Goal: Information Seeking & Learning: Learn about a topic

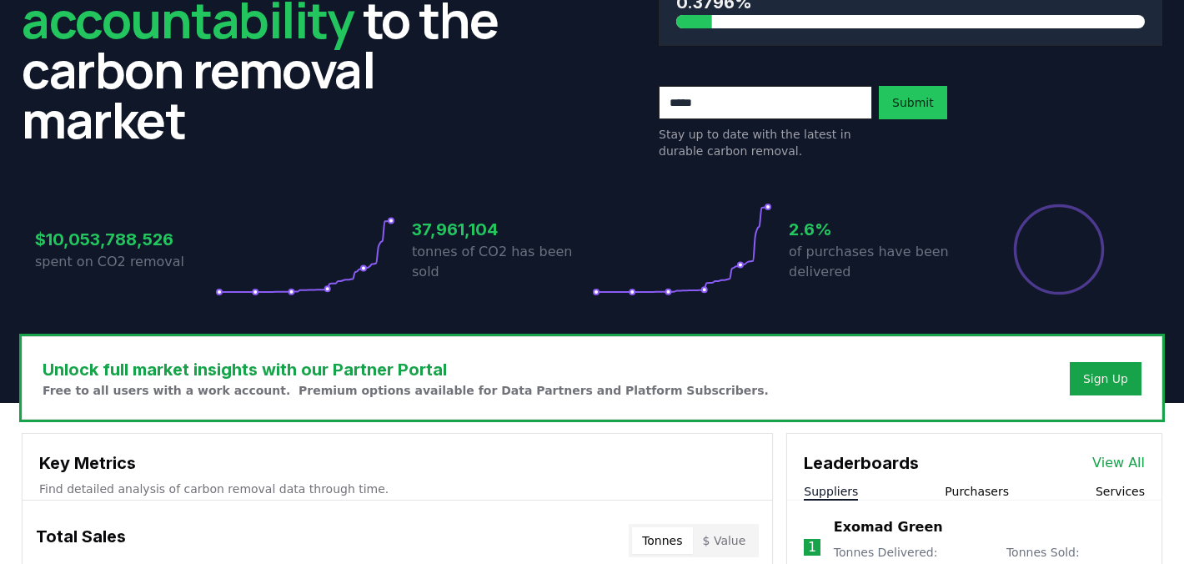
scroll to position [412, 0]
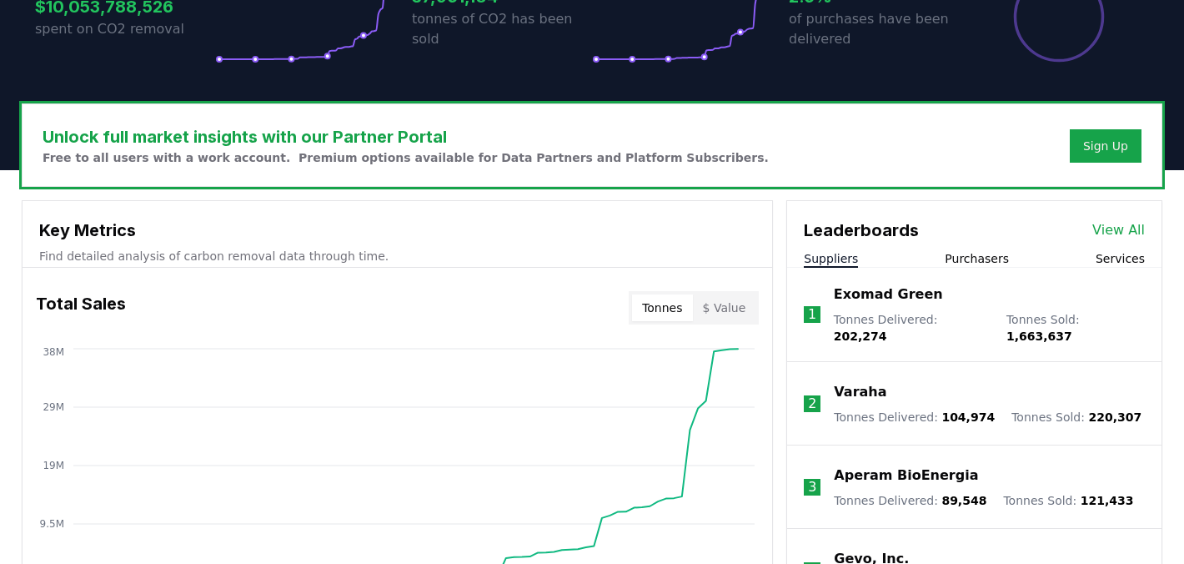
click at [525, 132] on h3 "Unlock full market insights with our Partner Portal" at bounding box center [406, 136] width 727 height 25
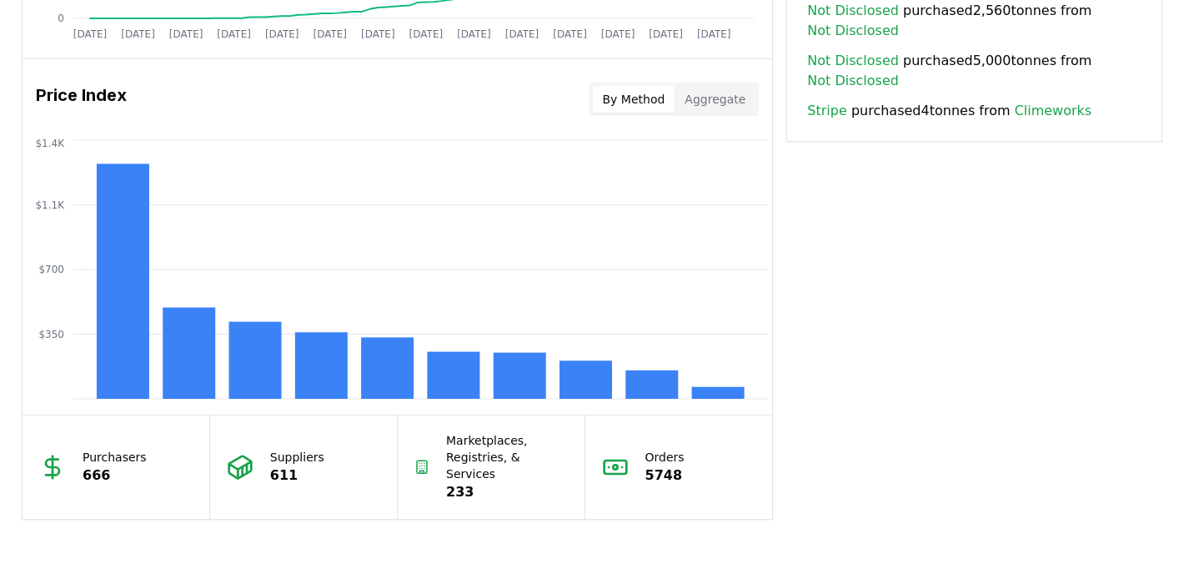
scroll to position [1340, 0]
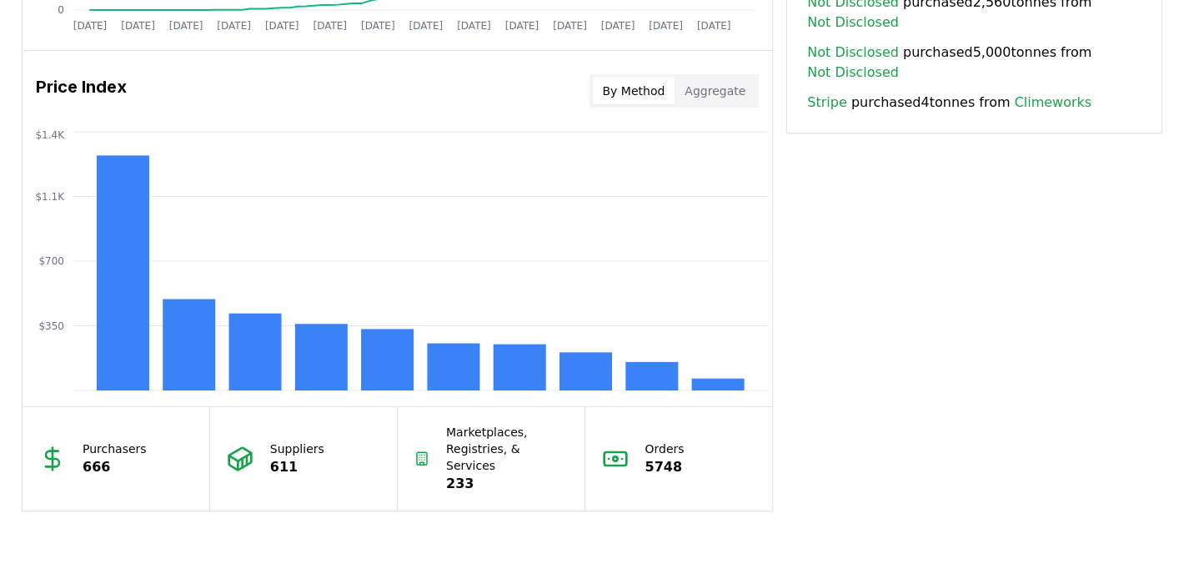
click at [740, 98] on button "Aggregate" at bounding box center [715, 91] width 81 height 27
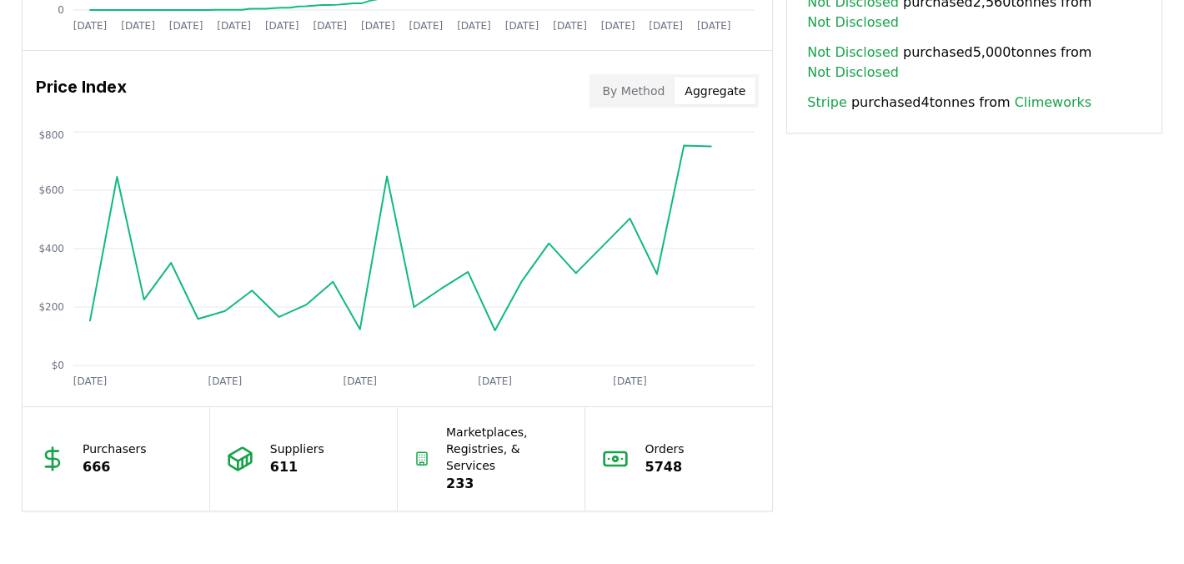
click at [681, 99] on button "Aggregate" at bounding box center [715, 91] width 81 height 27
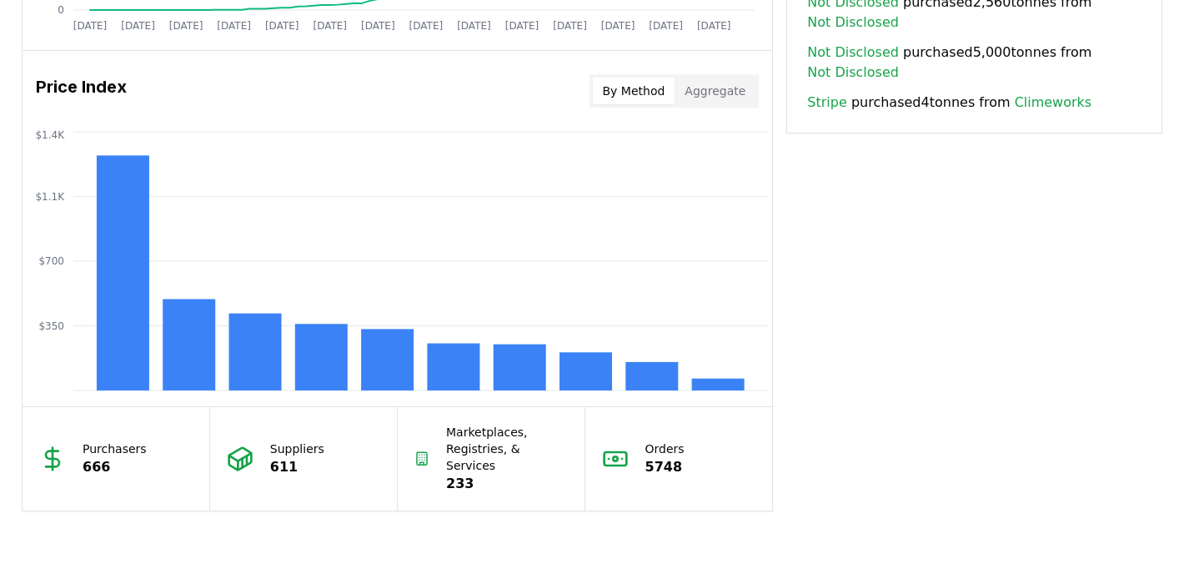
click at [659, 96] on button "By Method" at bounding box center [634, 91] width 83 height 27
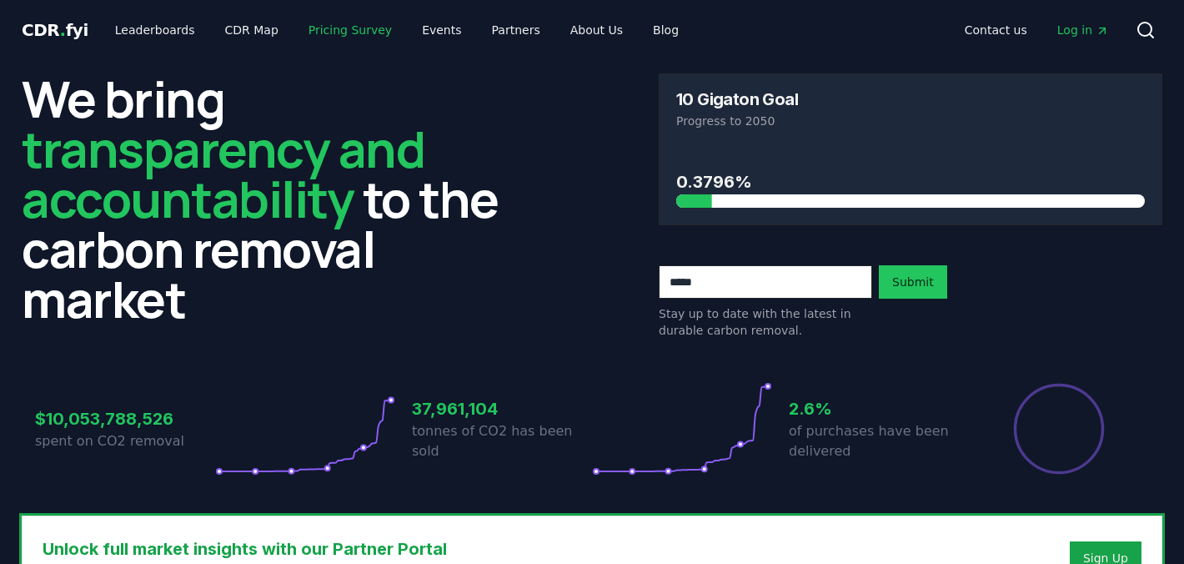
click at [307, 33] on link "Pricing Survey" at bounding box center [350, 30] width 110 height 30
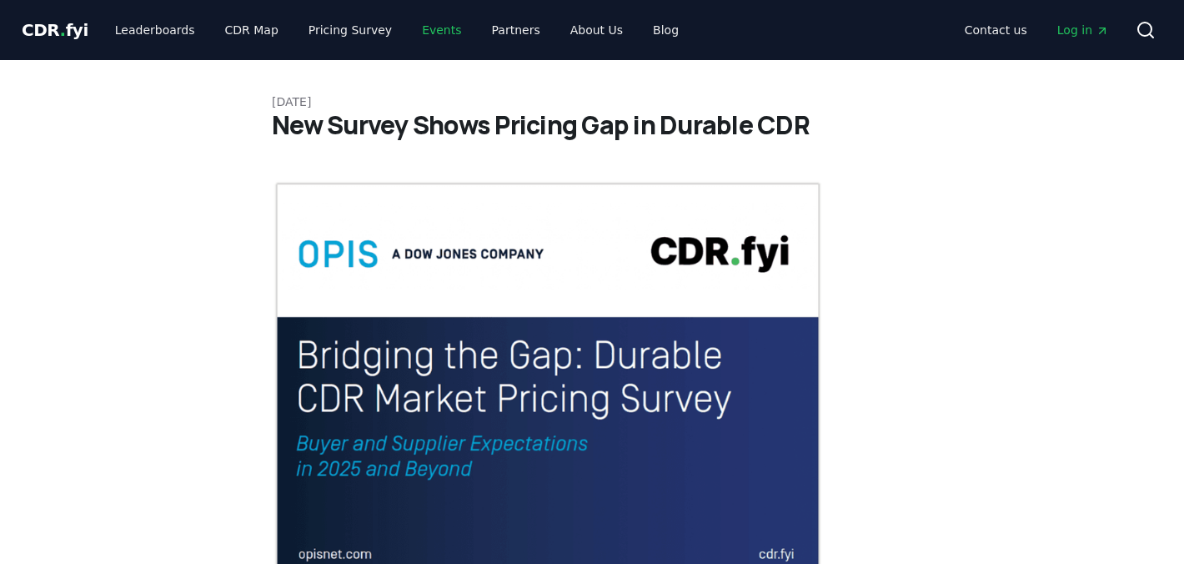
click at [427, 33] on link "Events" at bounding box center [442, 30] width 66 height 30
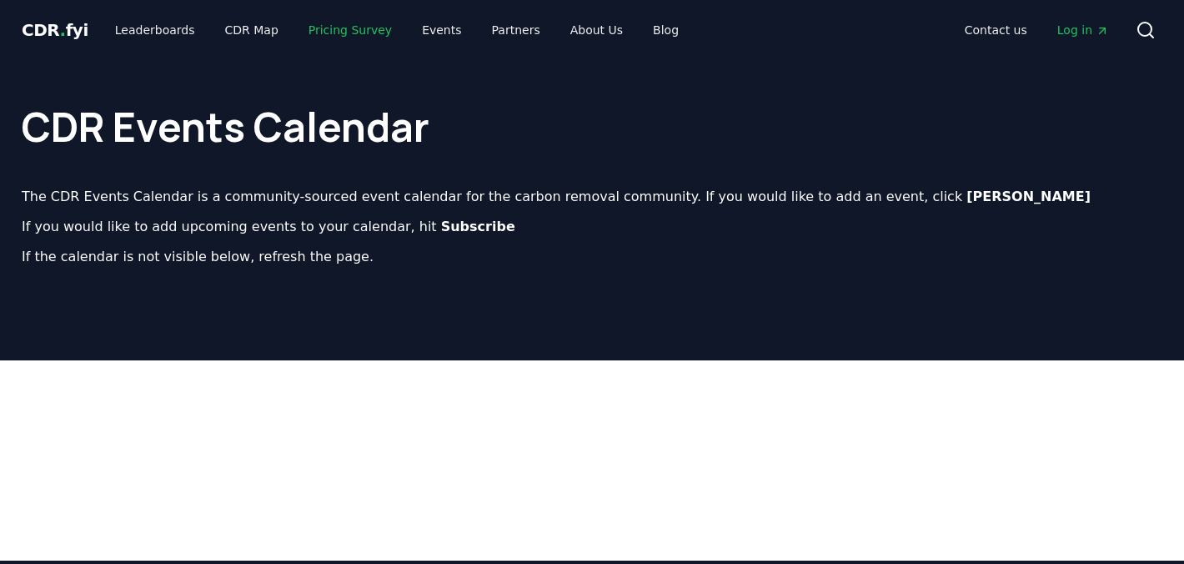
click at [353, 29] on link "Pricing Survey" at bounding box center [350, 30] width 110 height 30
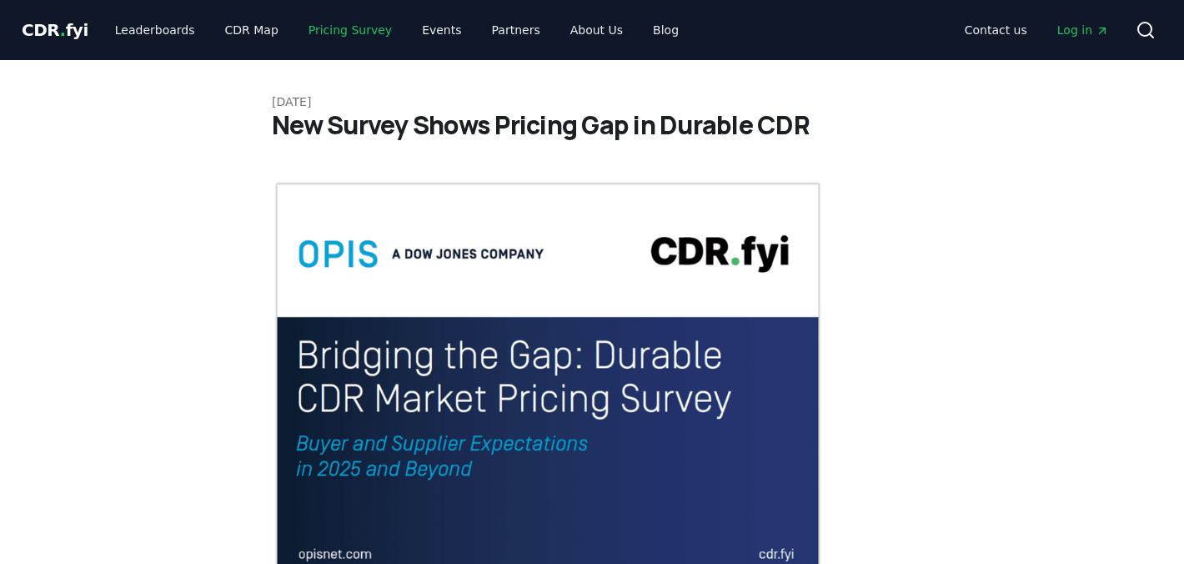
scroll to position [6, 0]
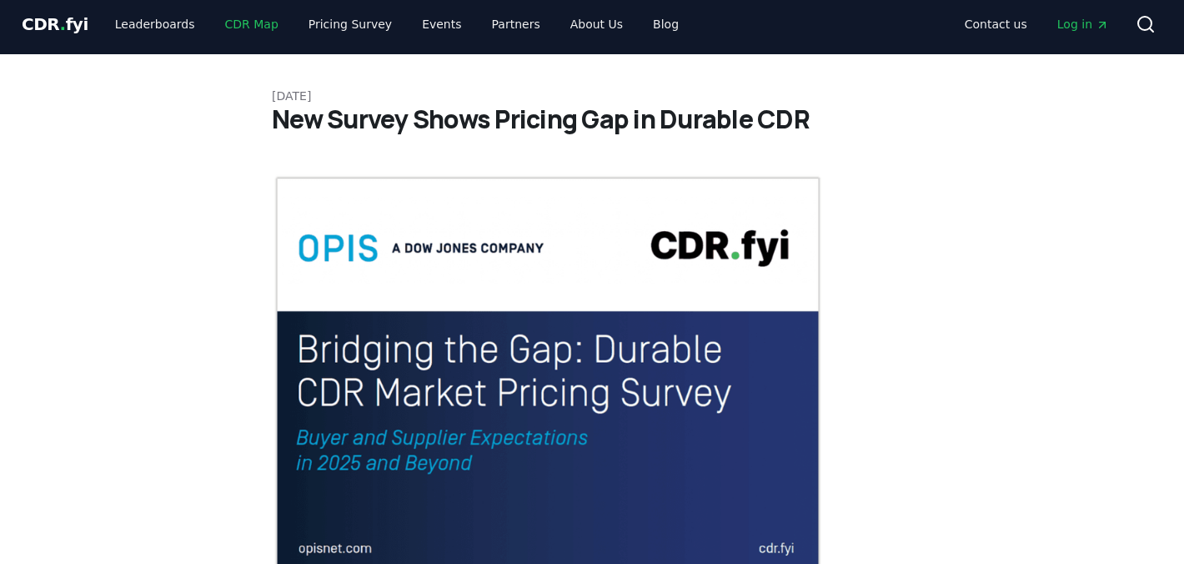
click at [235, 27] on link "CDR Map" at bounding box center [252, 24] width 80 height 30
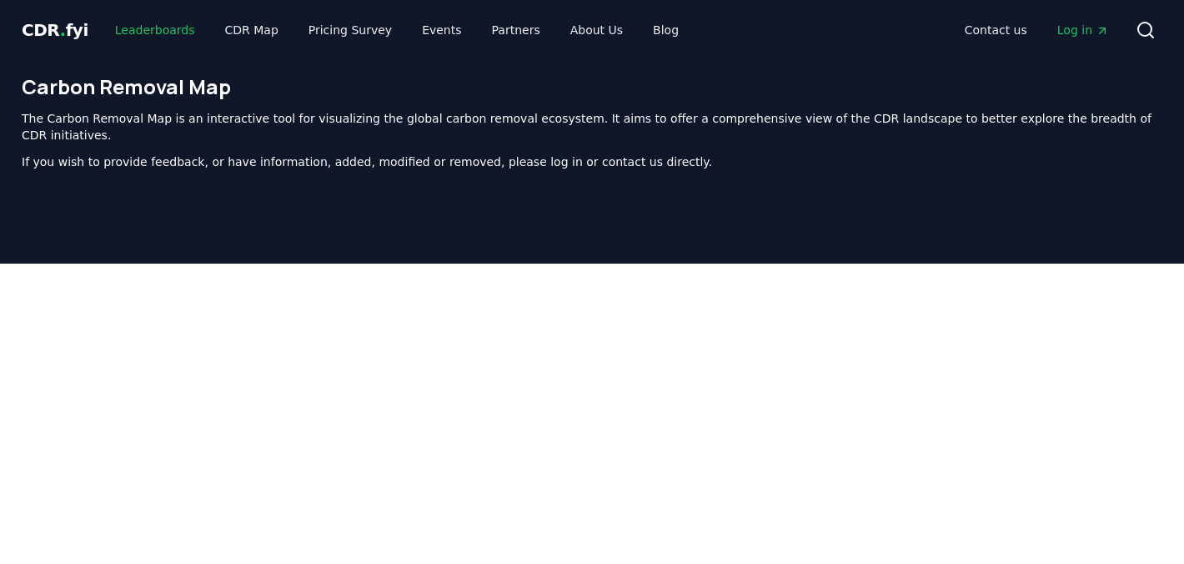
click at [156, 19] on link "Leaderboards" at bounding box center [155, 30] width 107 height 30
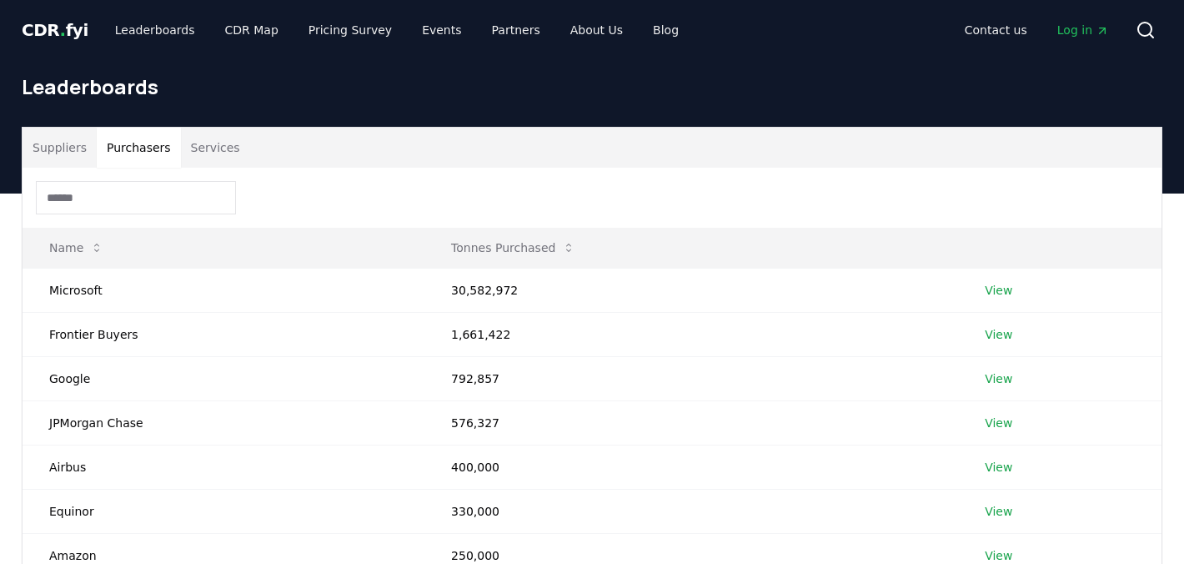
click at [131, 136] on button "Purchasers" at bounding box center [139, 148] width 84 height 40
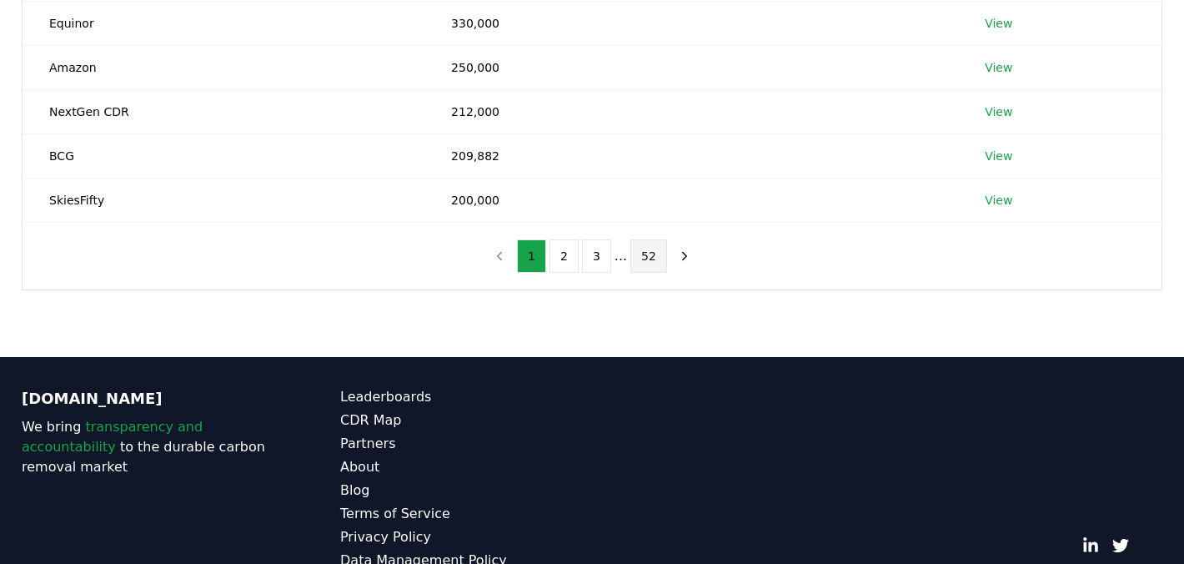
scroll to position [547, 0]
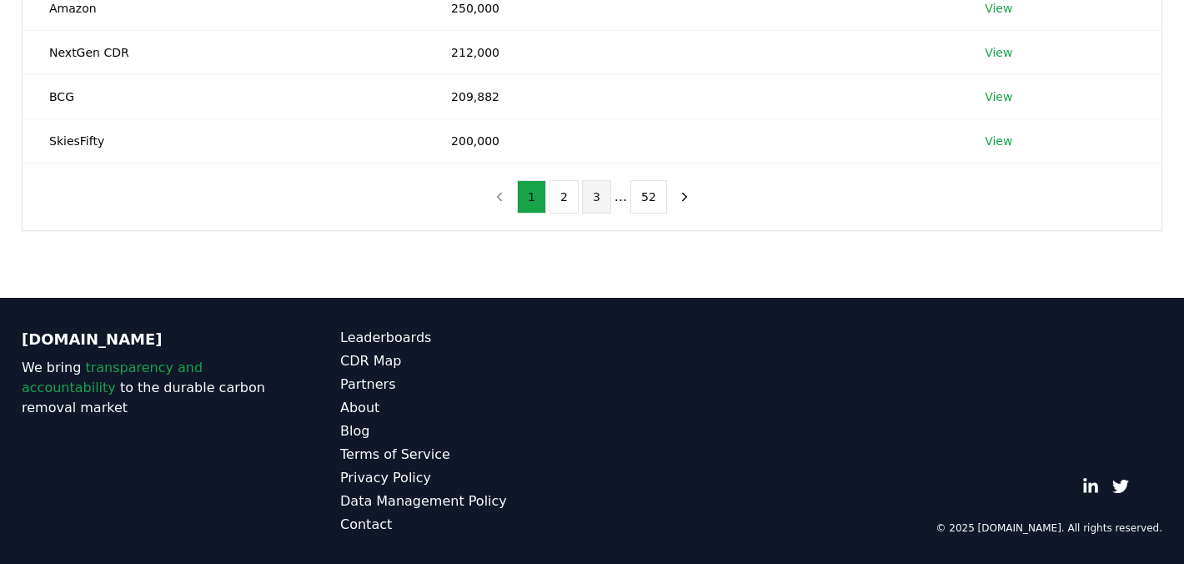
click at [594, 200] on button "3" at bounding box center [596, 196] width 29 height 33
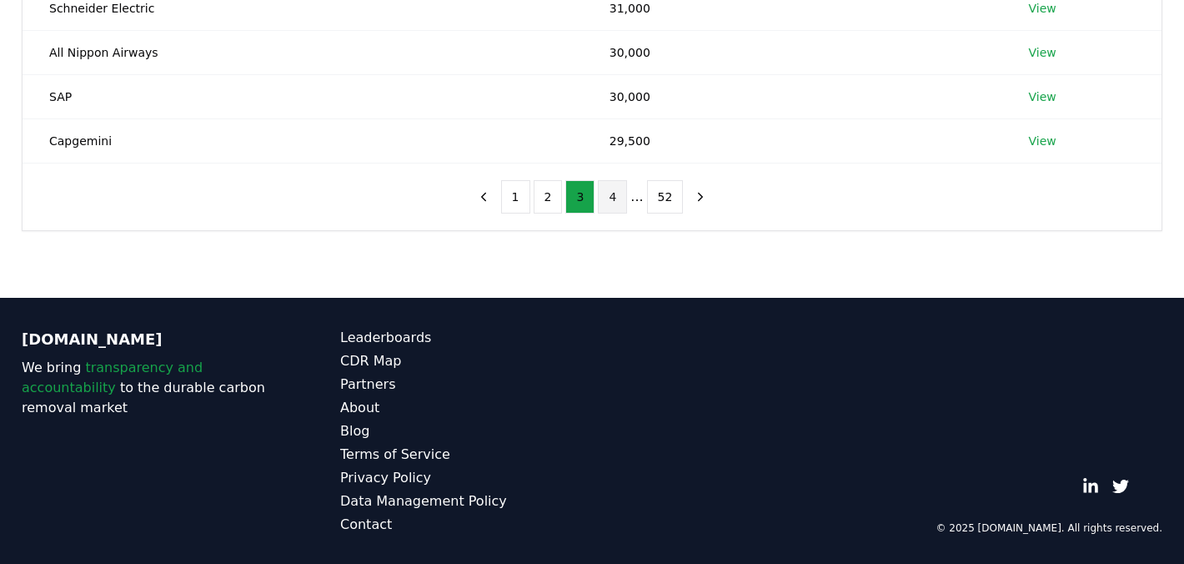
click at [621, 190] on button "4" at bounding box center [612, 196] width 29 height 33
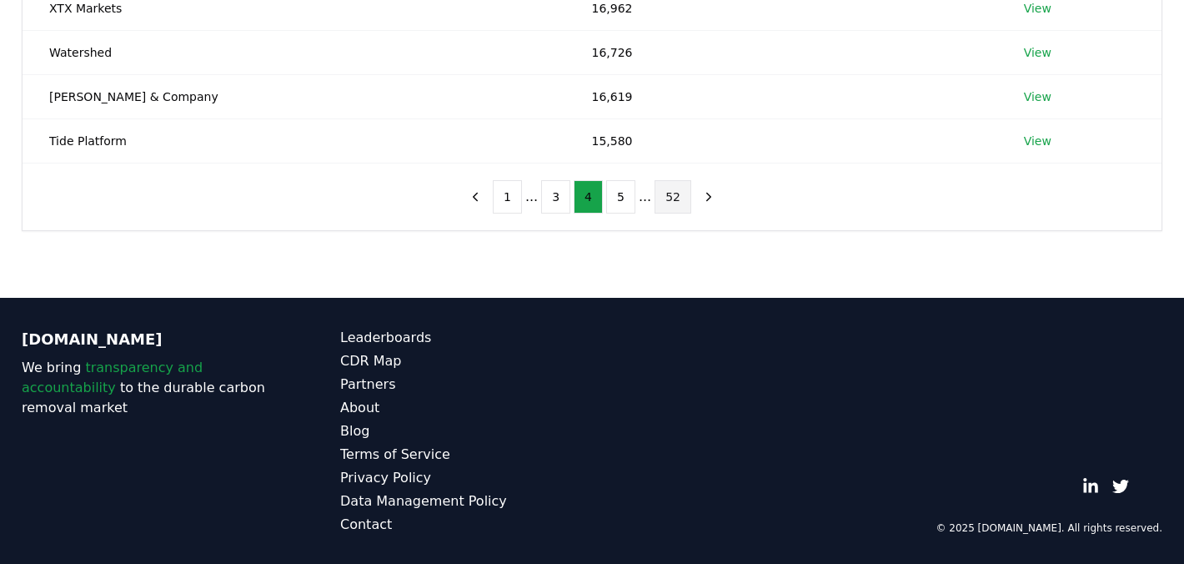
click at [667, 200] on button "52" at bounding box center [673, 196] width 37 height 33
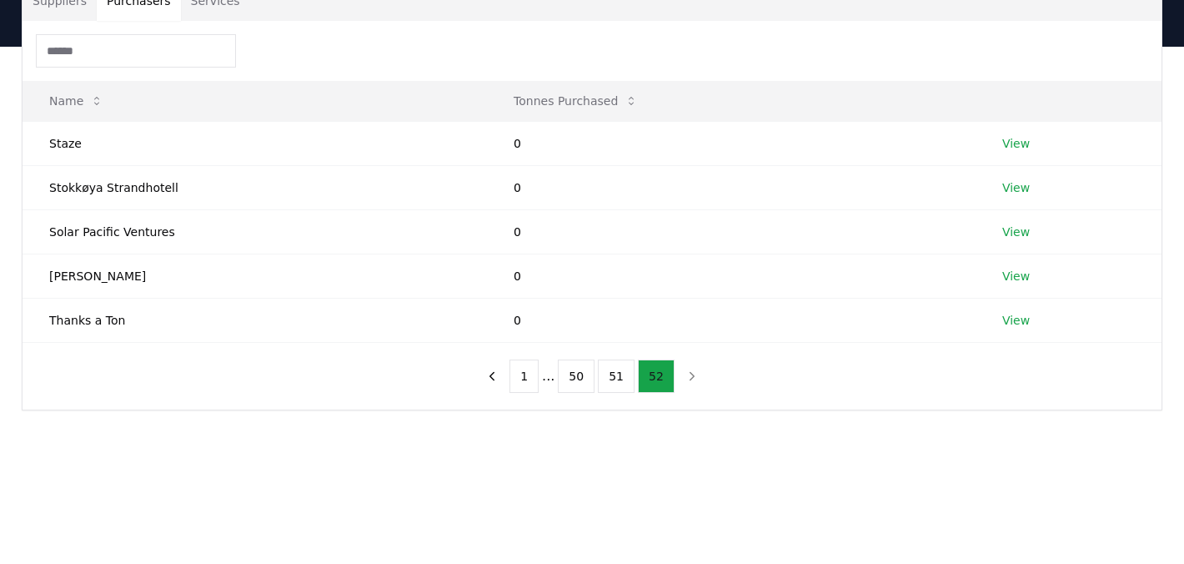
scroll to position [63, 0]
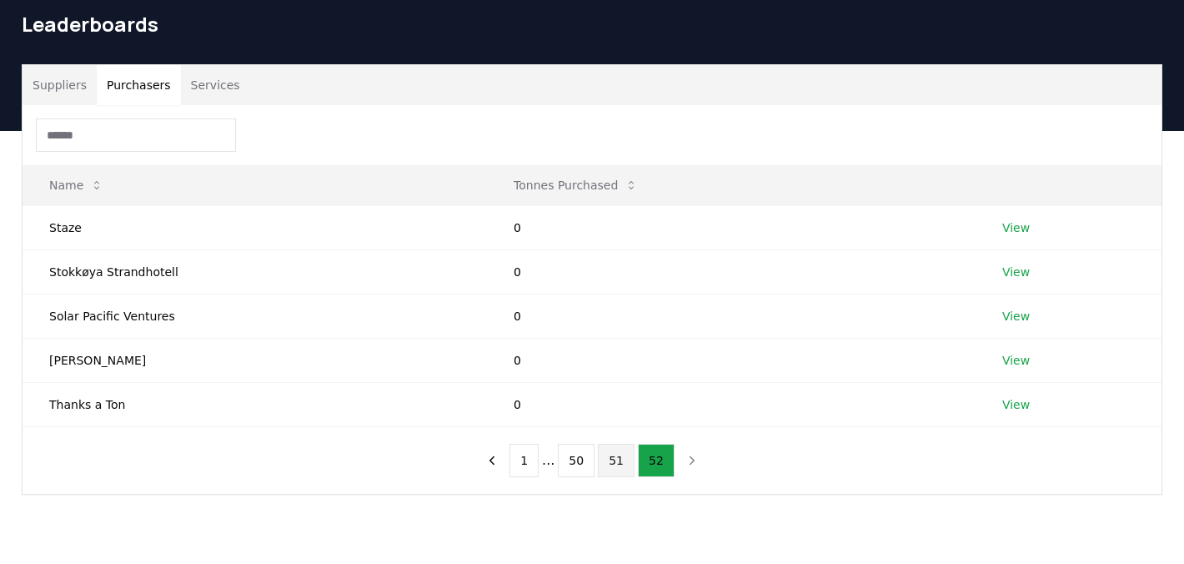
click at [615, 471] on button "51" at bounding box center [616, 460] width 37 height 33
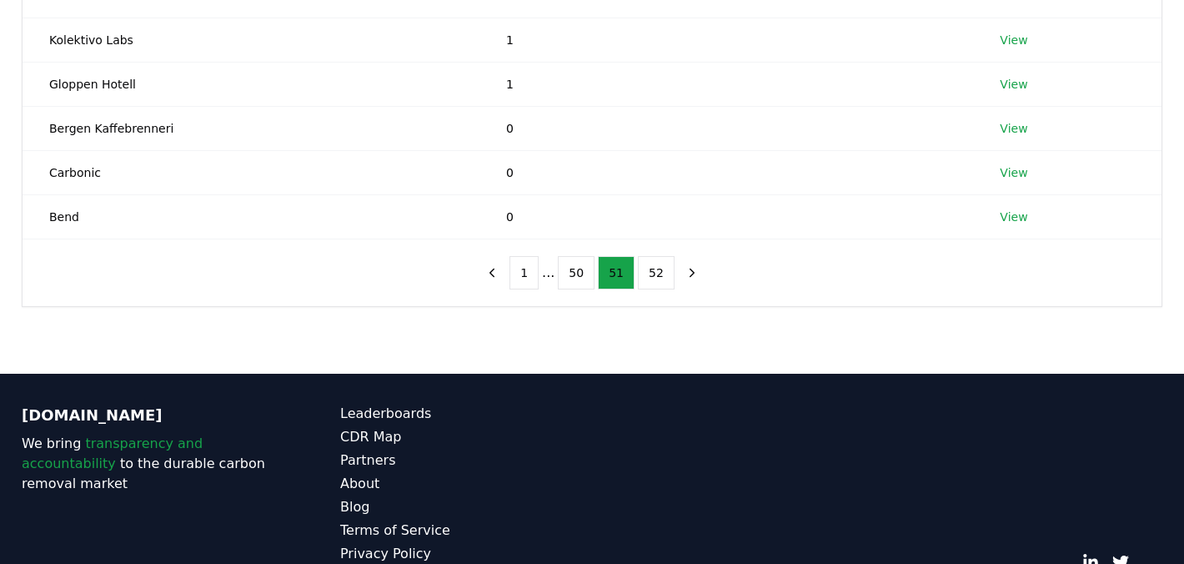
scroll to position [458, 0]
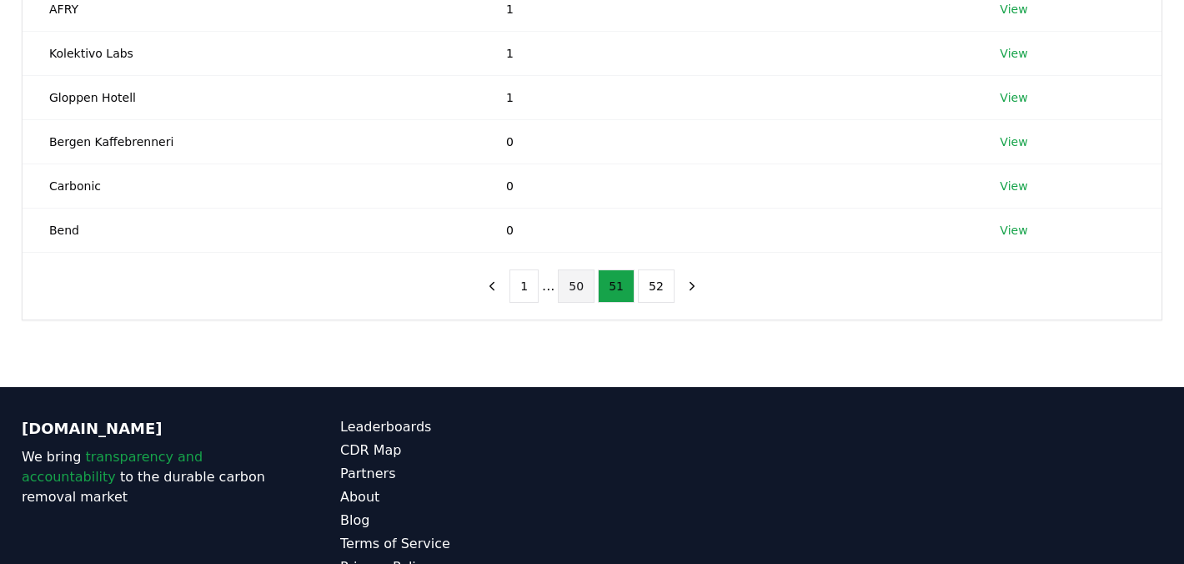
click at [580, 271] on button "50" at bounding box center [576, 285] width 37 height 33
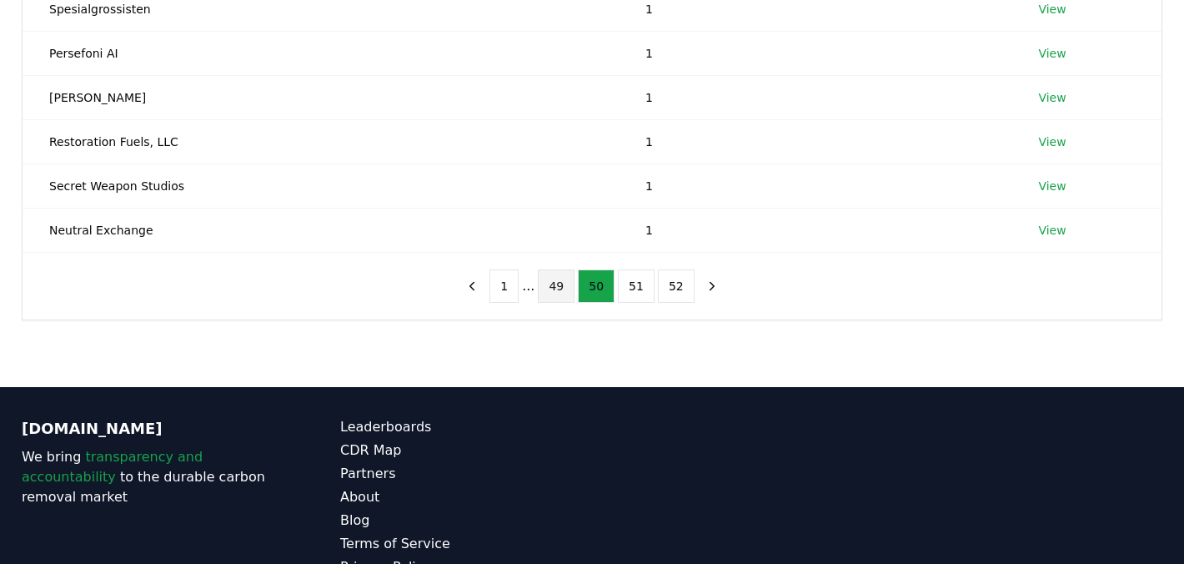
click at [567, 290] on button "49" at bounding box center [556, 285] width 37 height 33
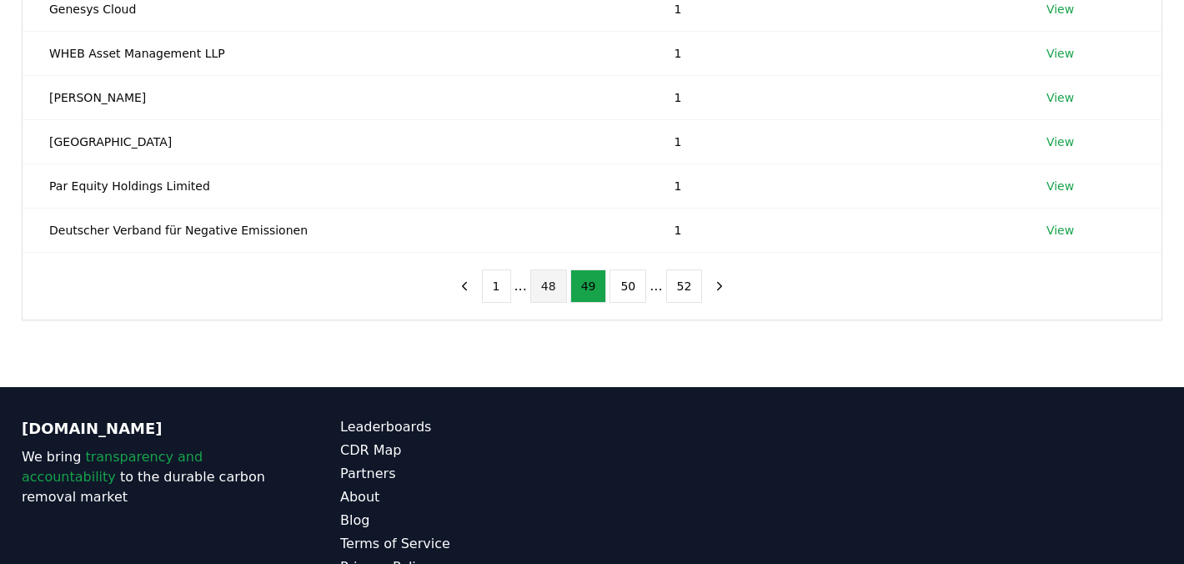
click at [546, 297] on button "48" at bounding box center [548, 285] width 37 height 33
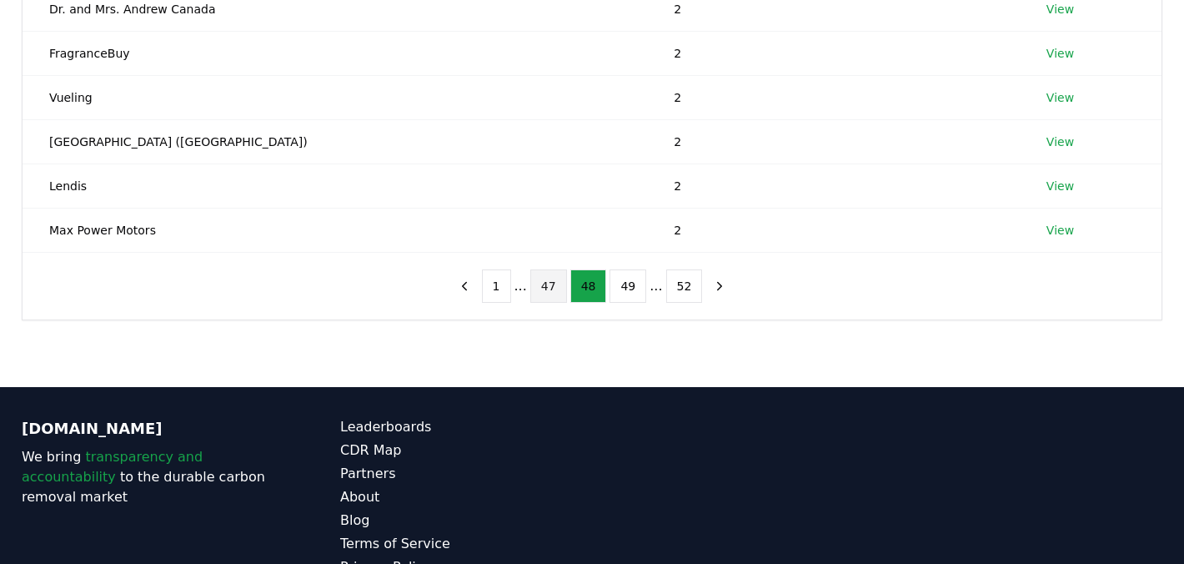
click at [537, 294] on button "47" at bounding box center [548, 285] width 37 height 33
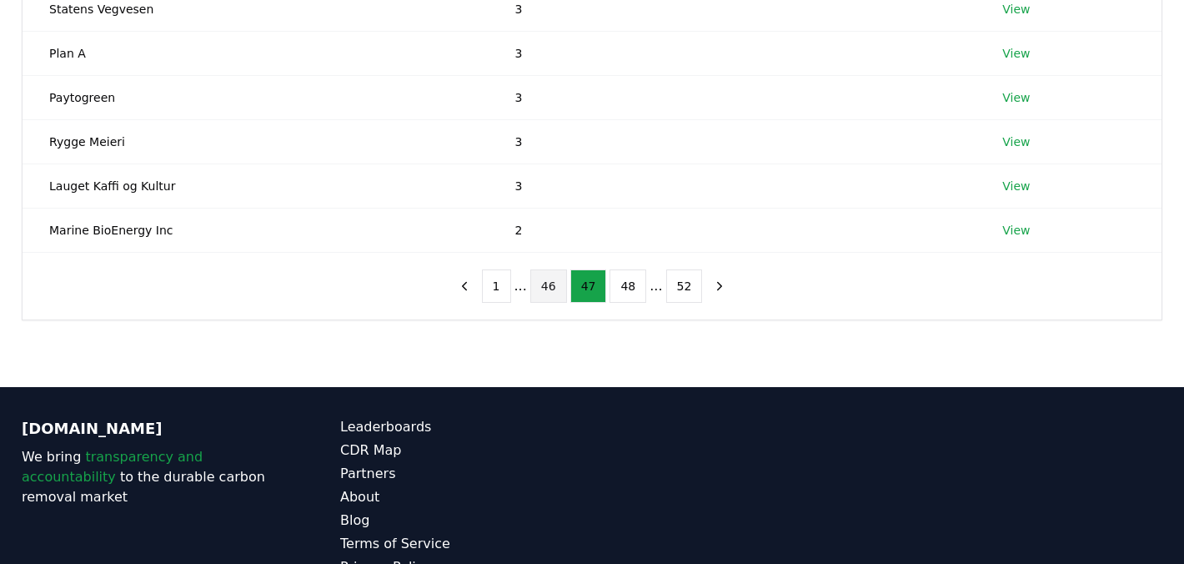
click at [546, 300] on button "46" at bounding box center [548, 285] width 37 height 33
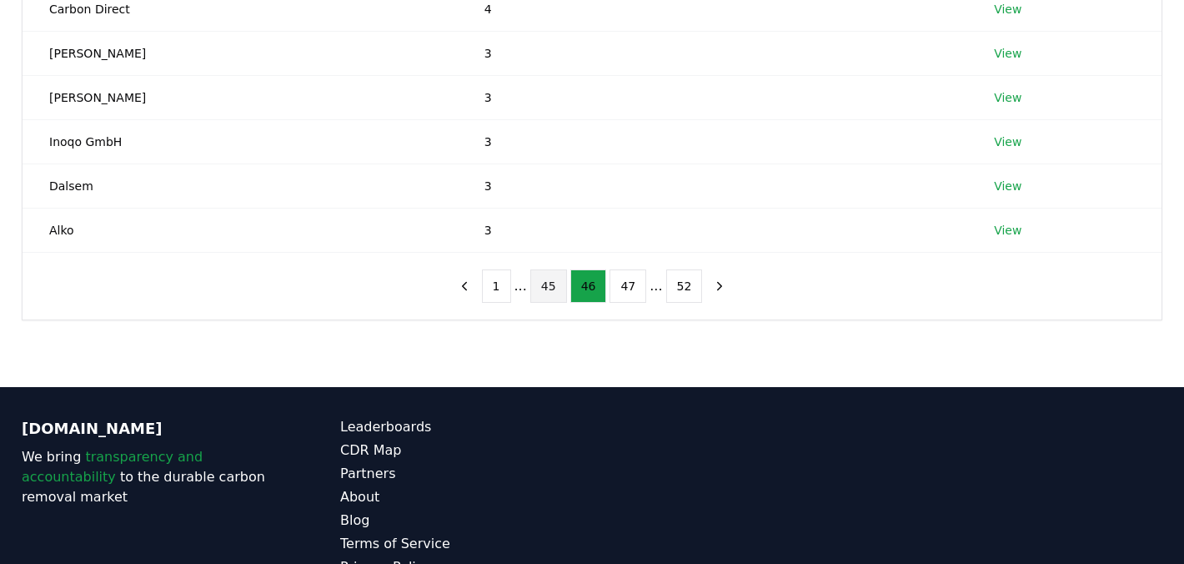
click at [541, 297] on button "45" at bounding box center [548, 285] width 37 height 33
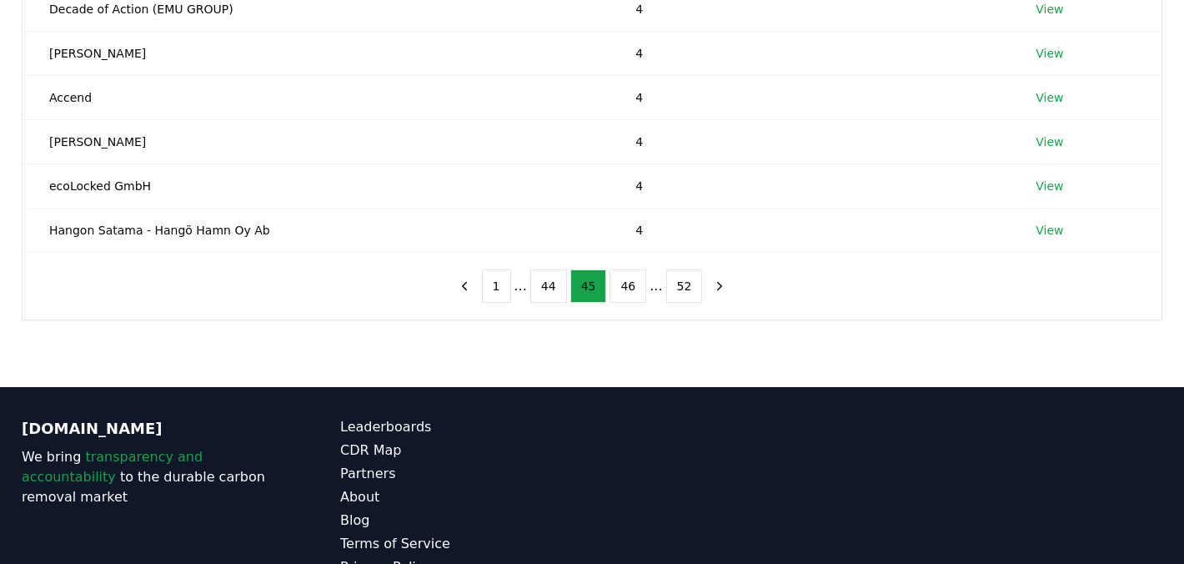
click at [541, 297] on button "44" at bounding box center [548, 285] width 37 height 33
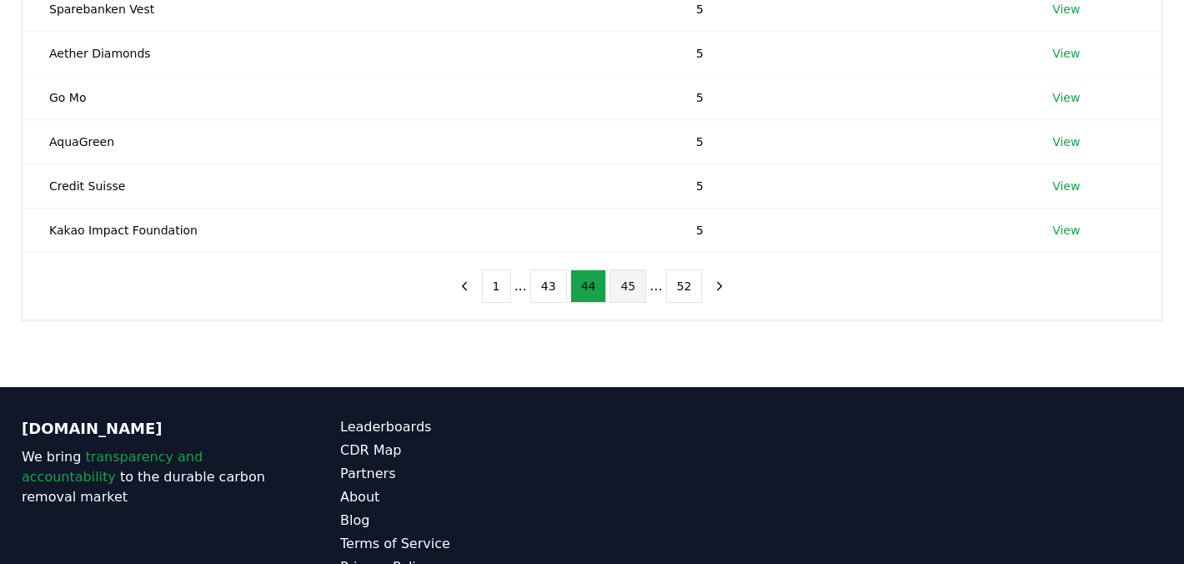
click at [541, 297] on button "43" at bounding box center [548, 285] width 37 height 33
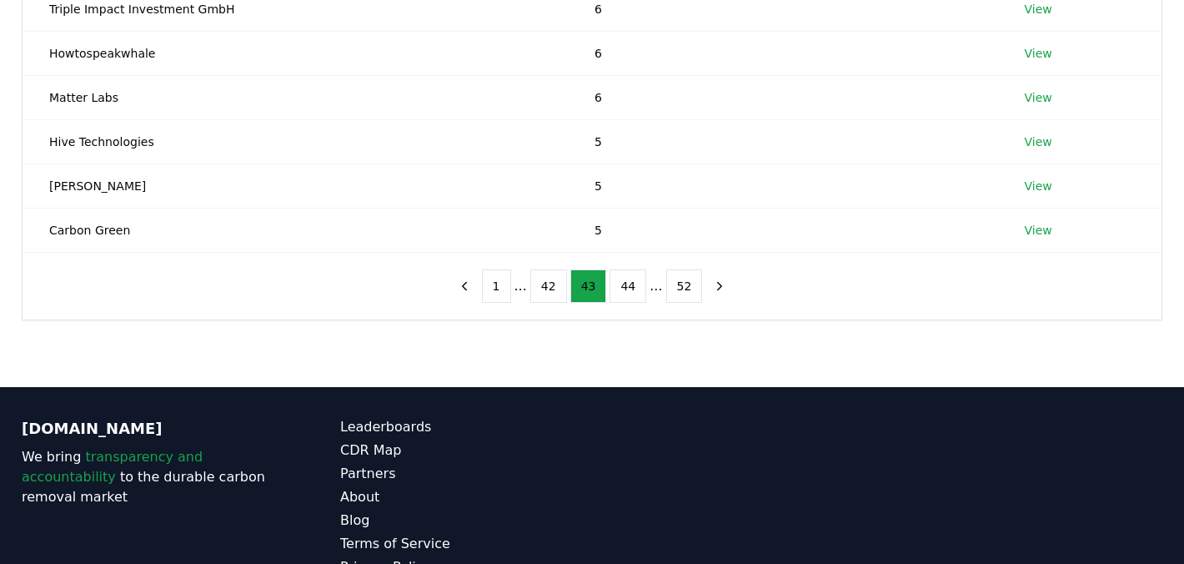
click at [541, 297] on button "42" at bounding box center [548, 285] width 37 height 33
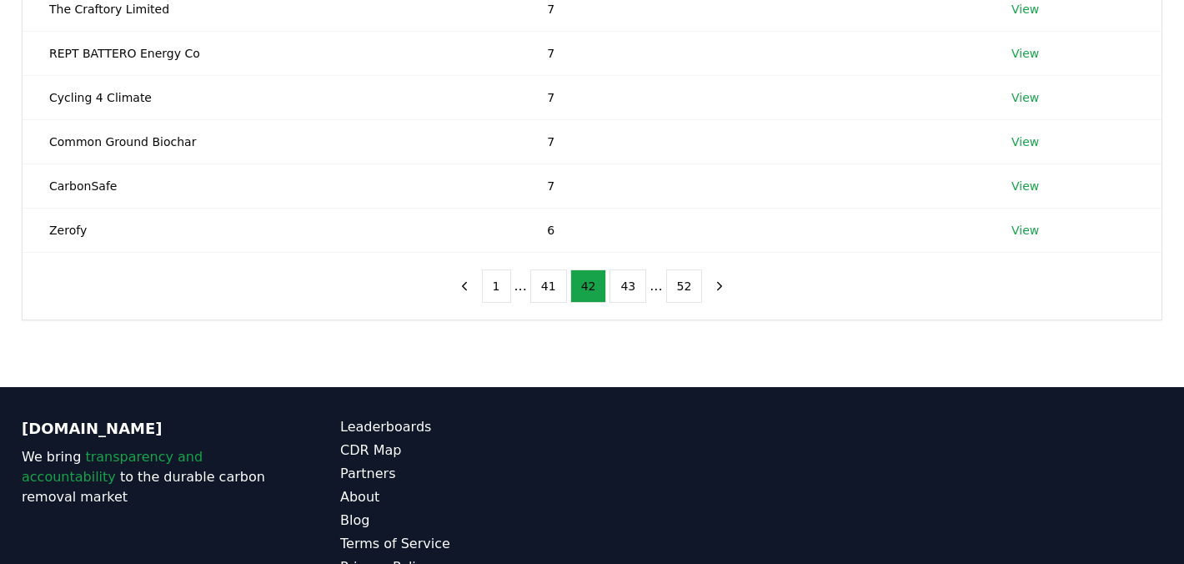
click at [541, 297] on button "41" at bounding box center [548, 285] width 37 height 33
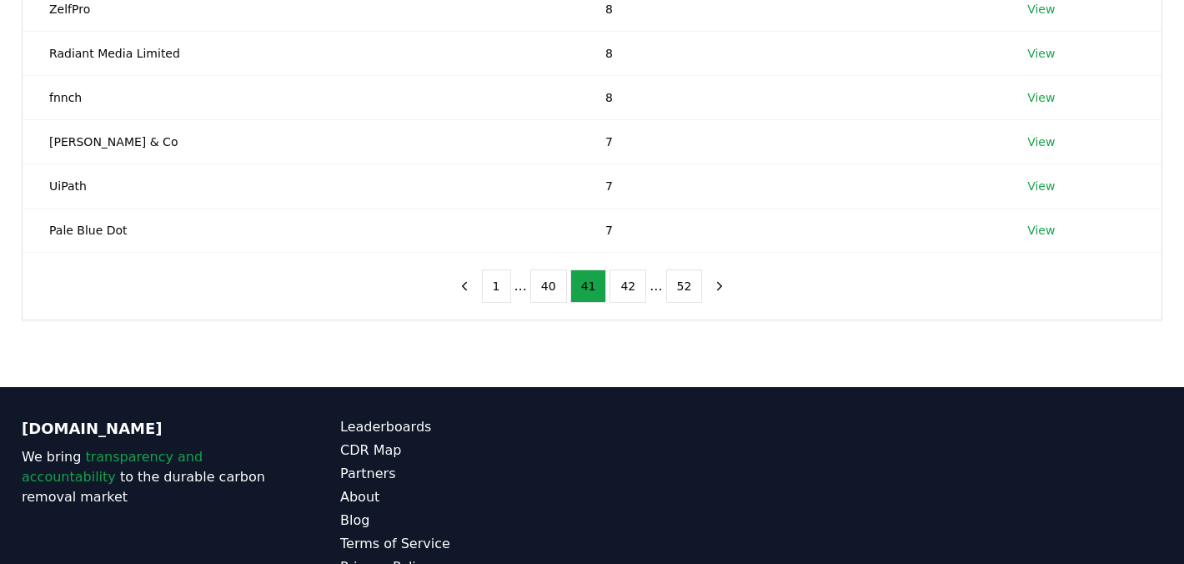
click at [541, 297] on button "40" at bounding box center [548, 285] width 37 height 33
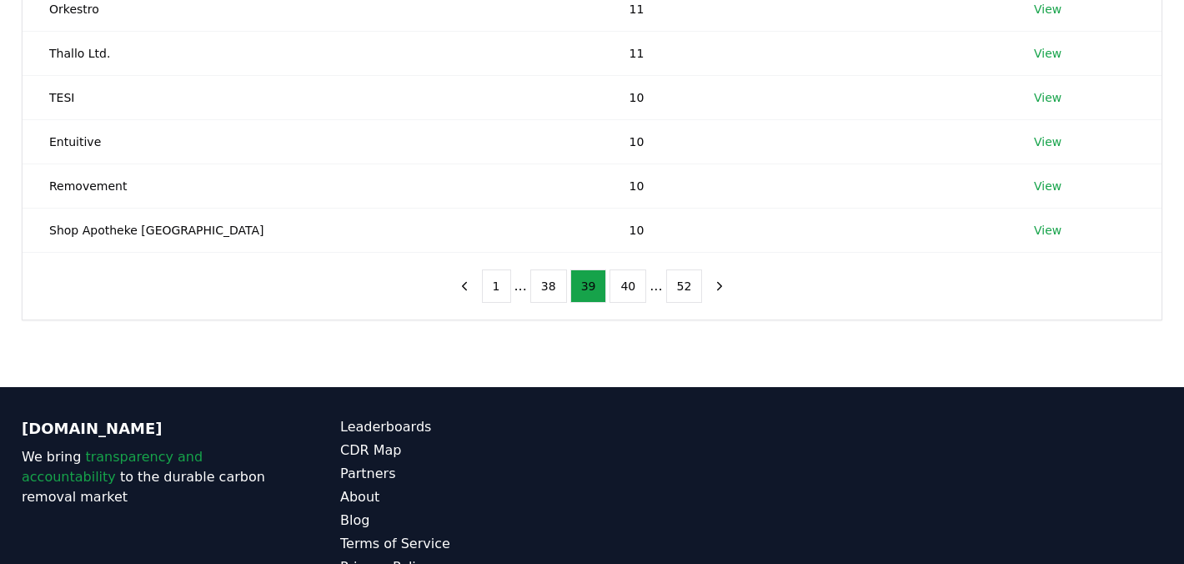
click at [541, 297] on button "38" at bounding box center [548, 285] width 37 height 33
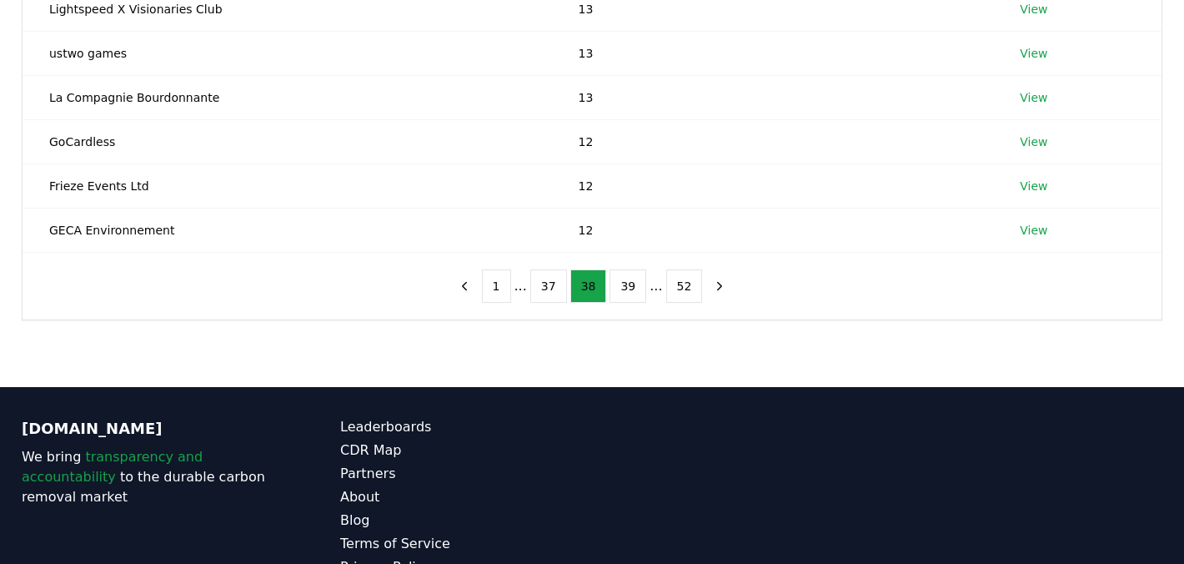
click at [541, 297] on button "37" at bounding box center [548, 285] width 37 height 33
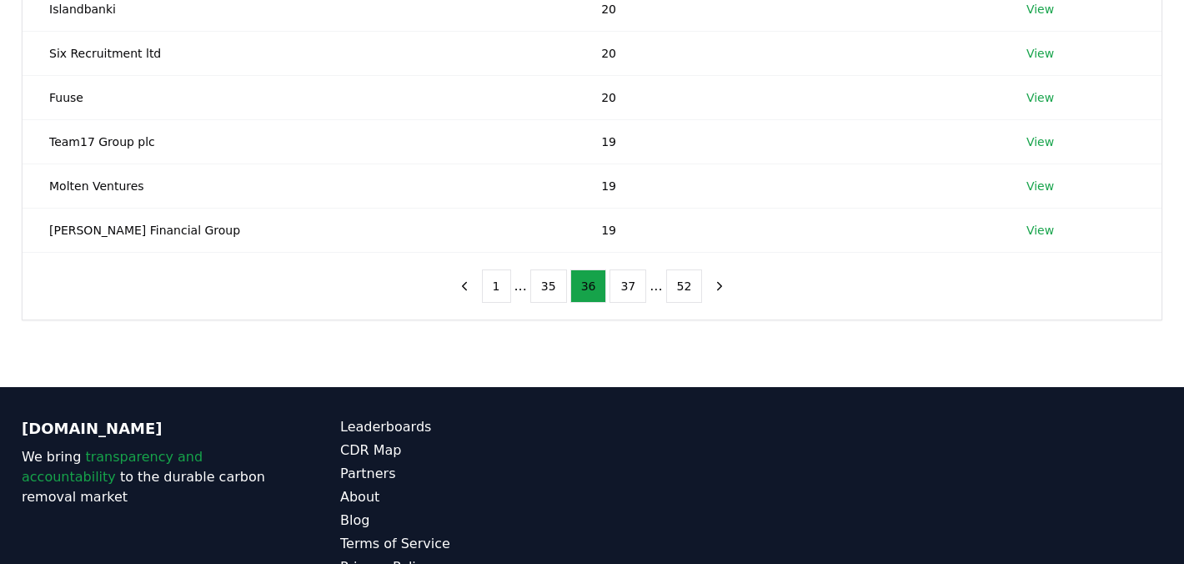
click at [541, 297] on button "35" at bounding box center [548, 285] width 37 height 33
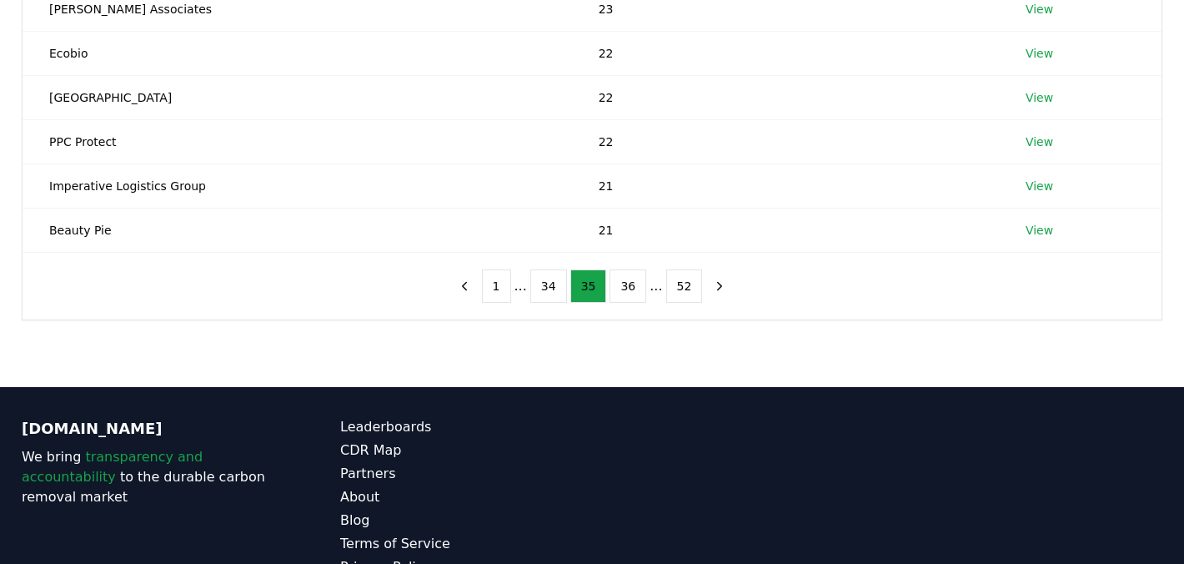
click at [541, 297] on button "34" at bounding box center [548, 285] width 37 height 33
click at [541, 297] on button "32" at bounding box center [548, 285] width 37 height 33
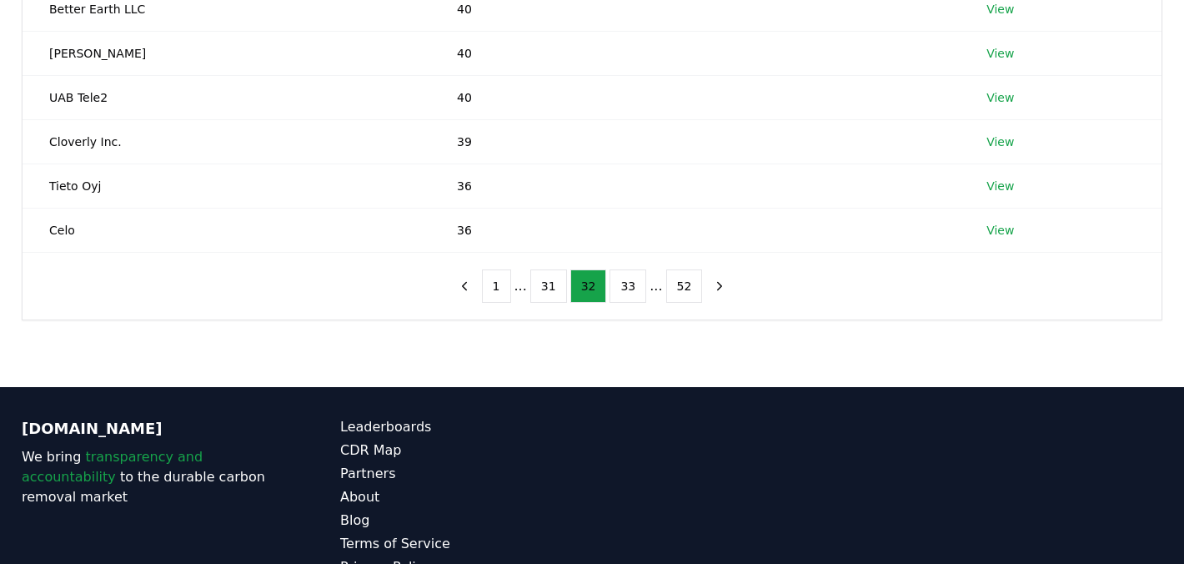
click at [541, 297] on button "31" at bounding box center [548, 285] width 37 height 33
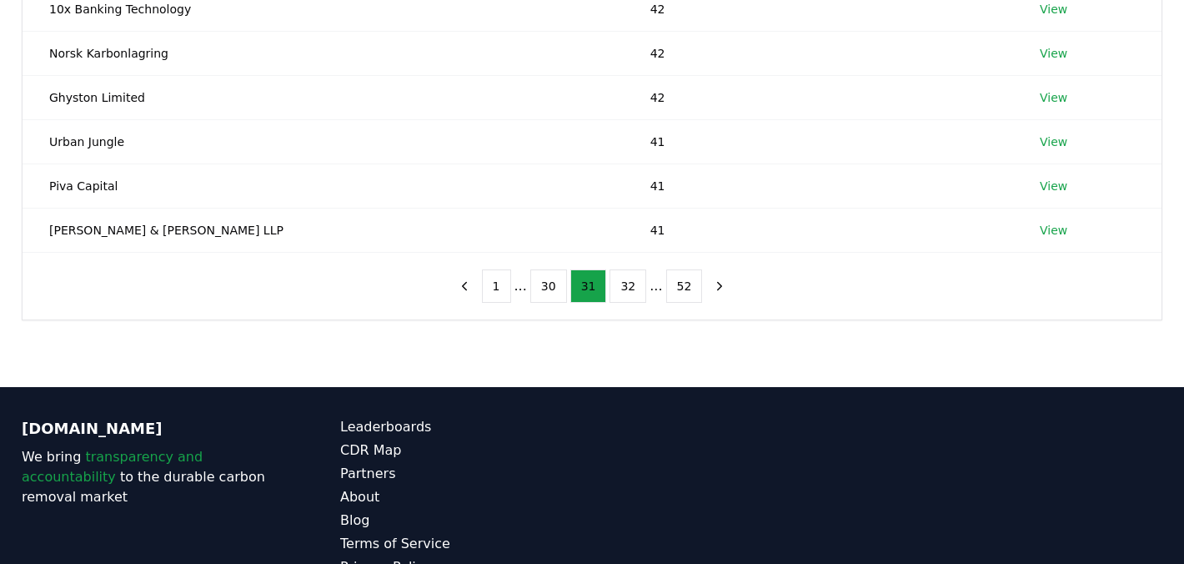
click at [541, 297] on button "30" at bounding box center [548, 285] width 37 height 33
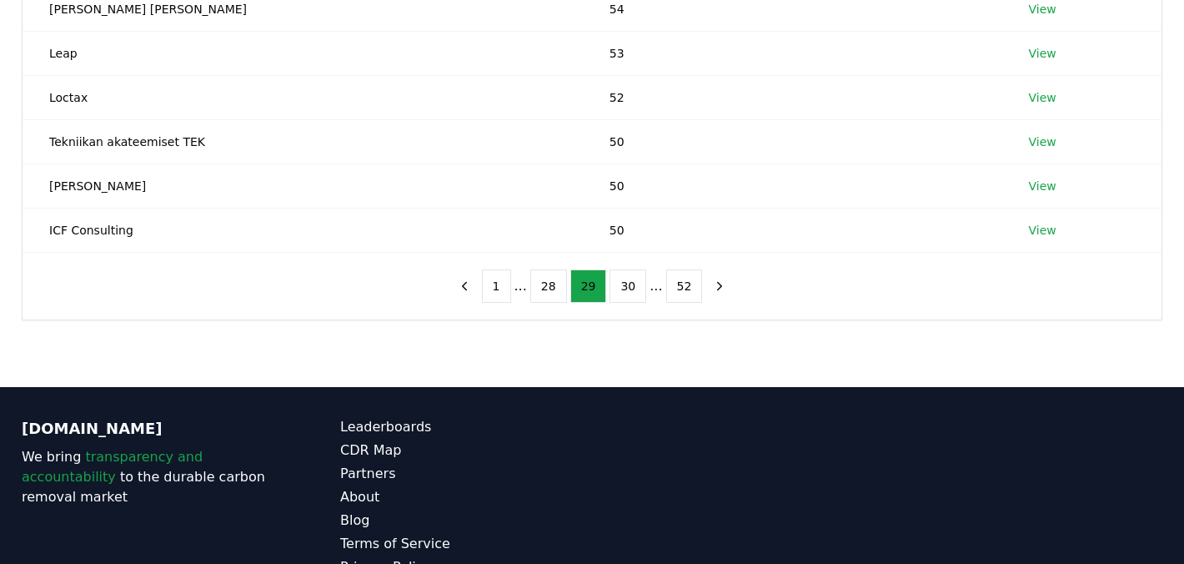
click at [541, 297] on button "28" at bounding box center [548, 285] width 37 height 33
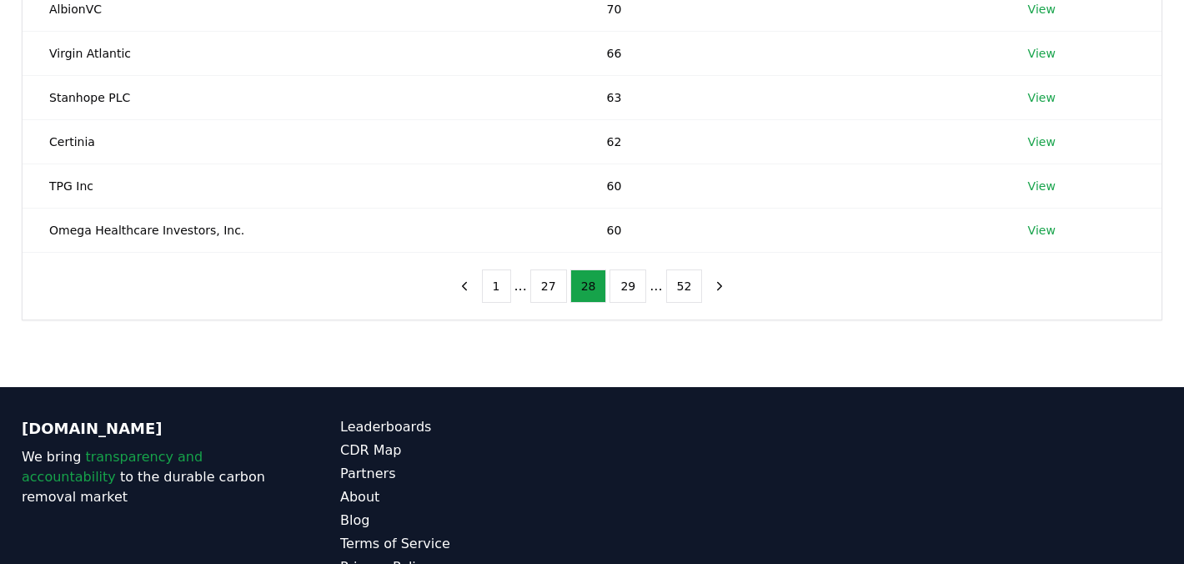
click at [541, 297] on button "27" at bounding box center [548, 285] width 37 height 33
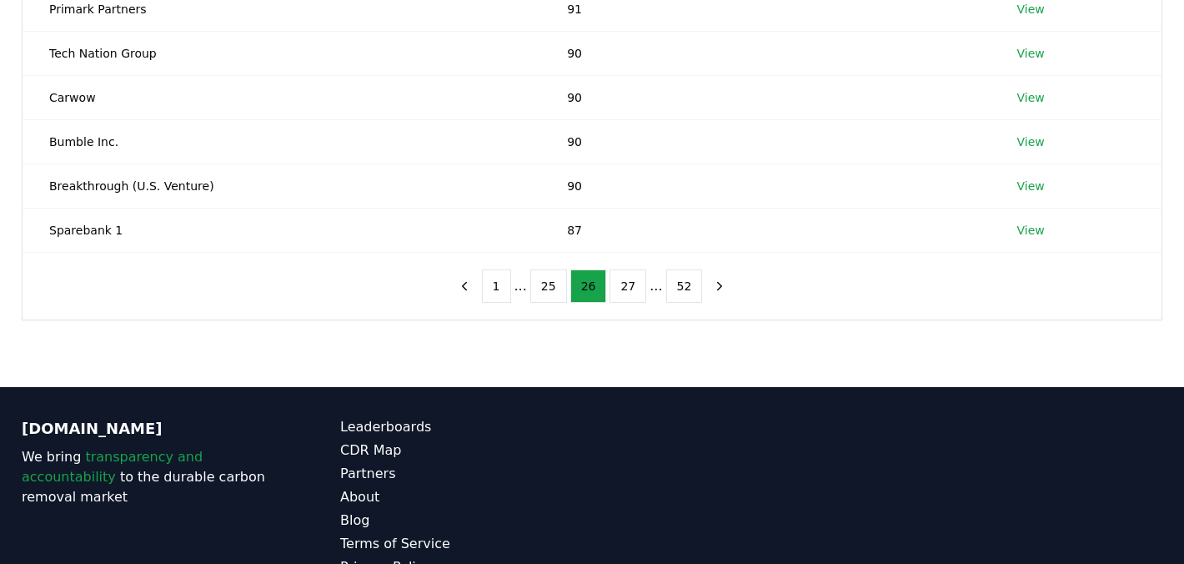
click at [541, 297] on button "25" at bounding box center [548, 285] width 37 height 33
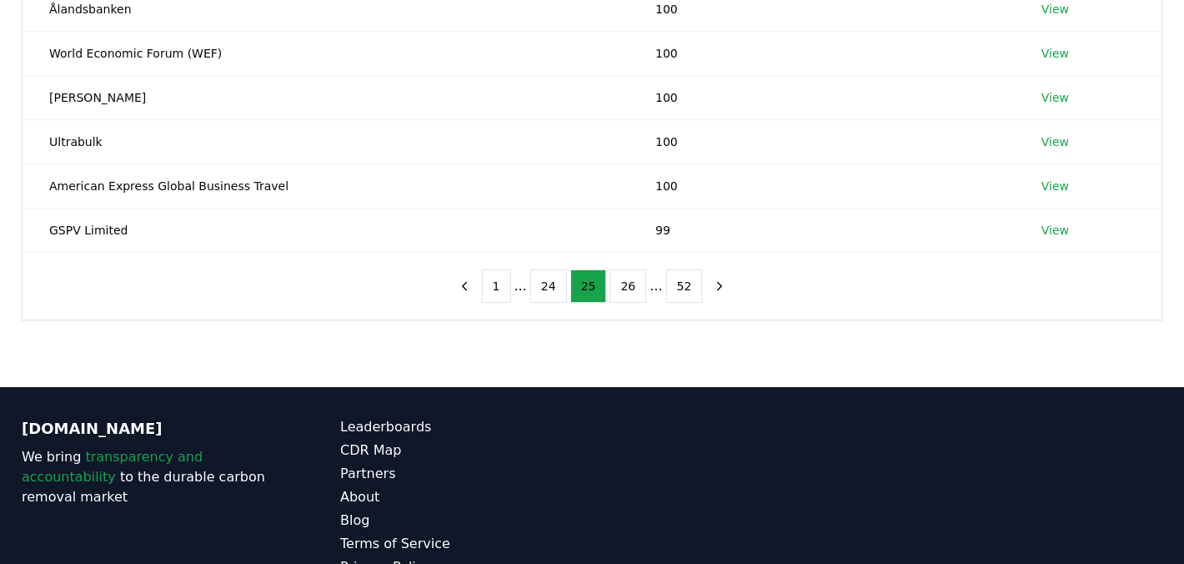
click at [541, 297] on button "24" at bounding box center [548, 285] width 37 height 33
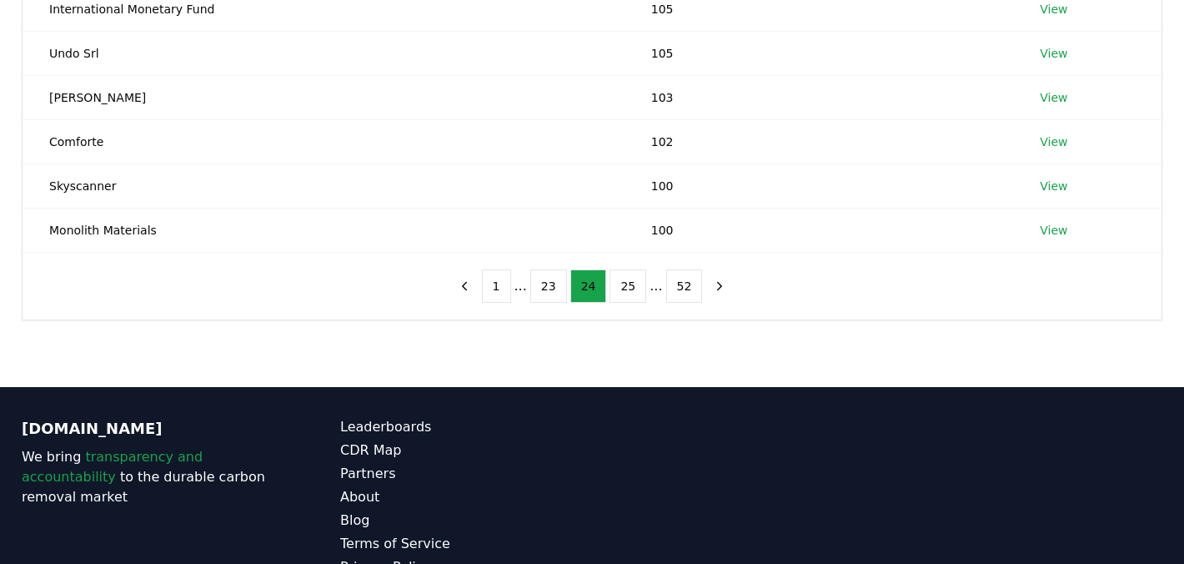
click at [541, 297] on button "23" at bounding box center [548, 285] width 37 height 33
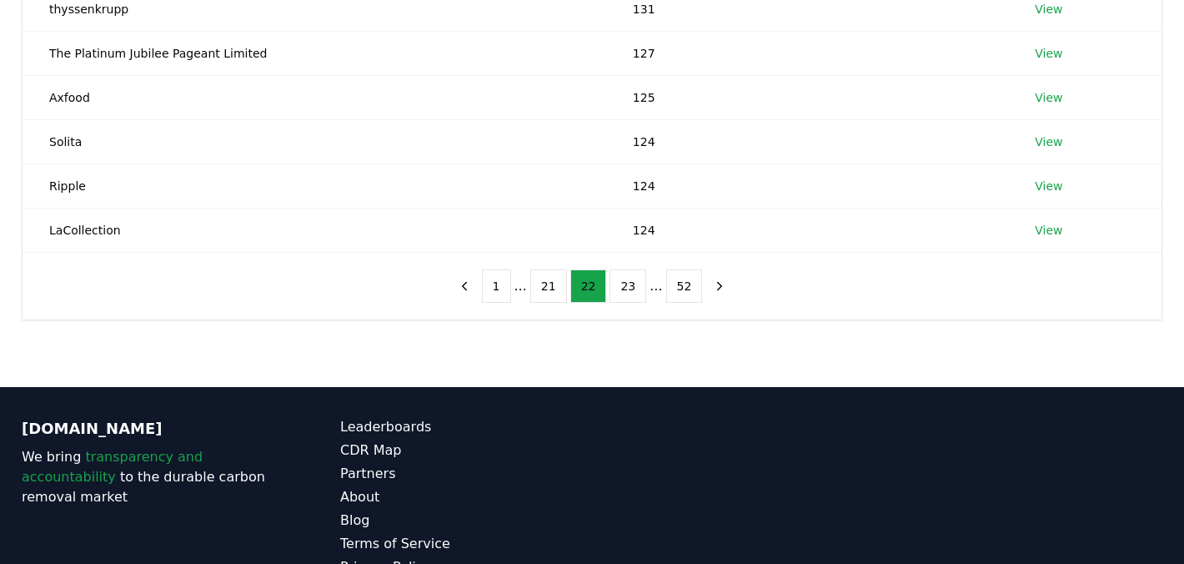
click at [541, 297] on button "21" at bounding box center [548, 285] width 37 height 33
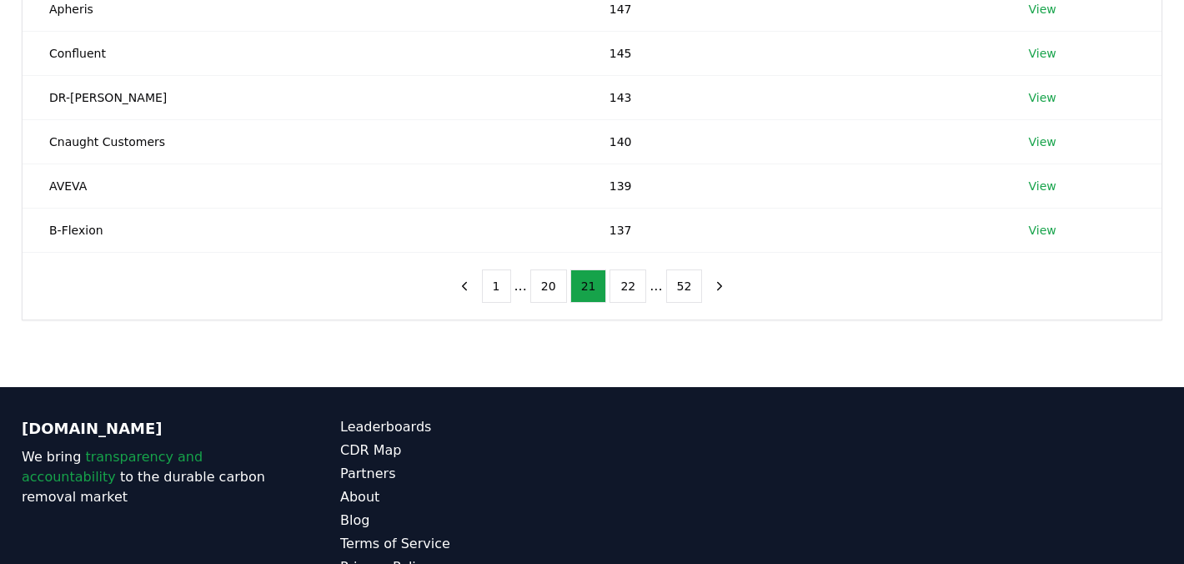
click at [541, 297] on button "20" at bounding box center [548, 285] width 37 height 33
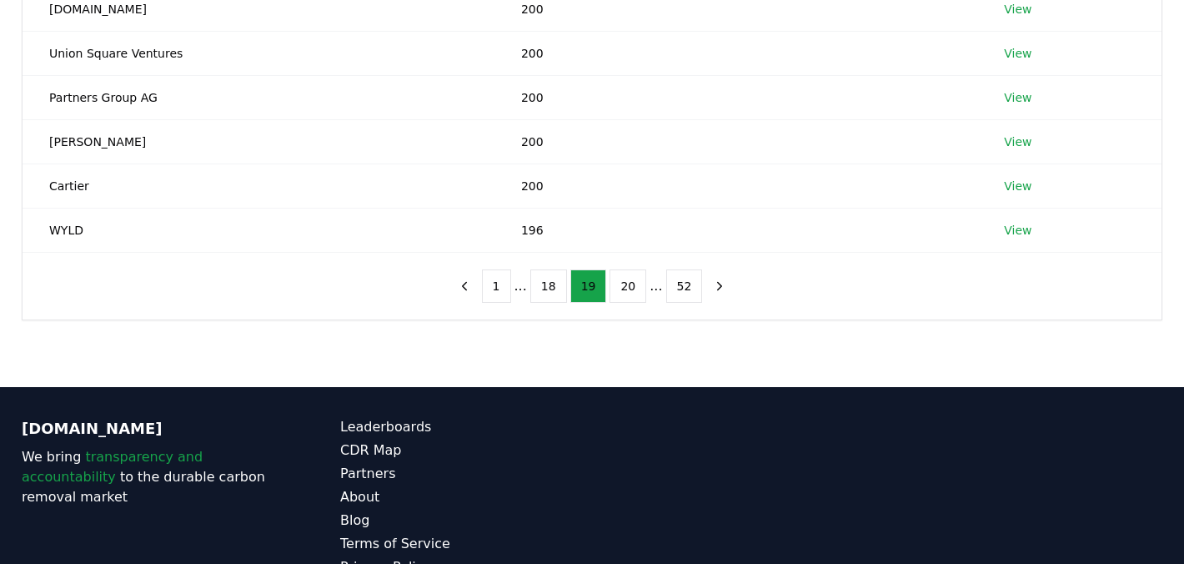
click at [541, 297] on button "18" at bounding box center [548, 285] width 37 height 33
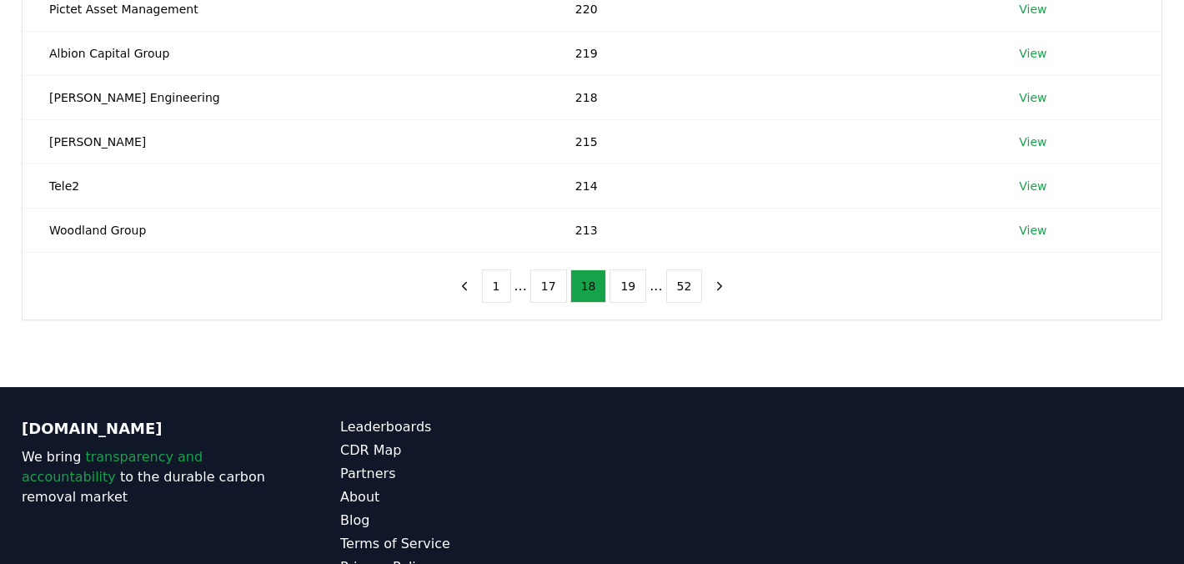
click at [541, 297] on button "17" at bounding box center [548, 285] width 37 height 33
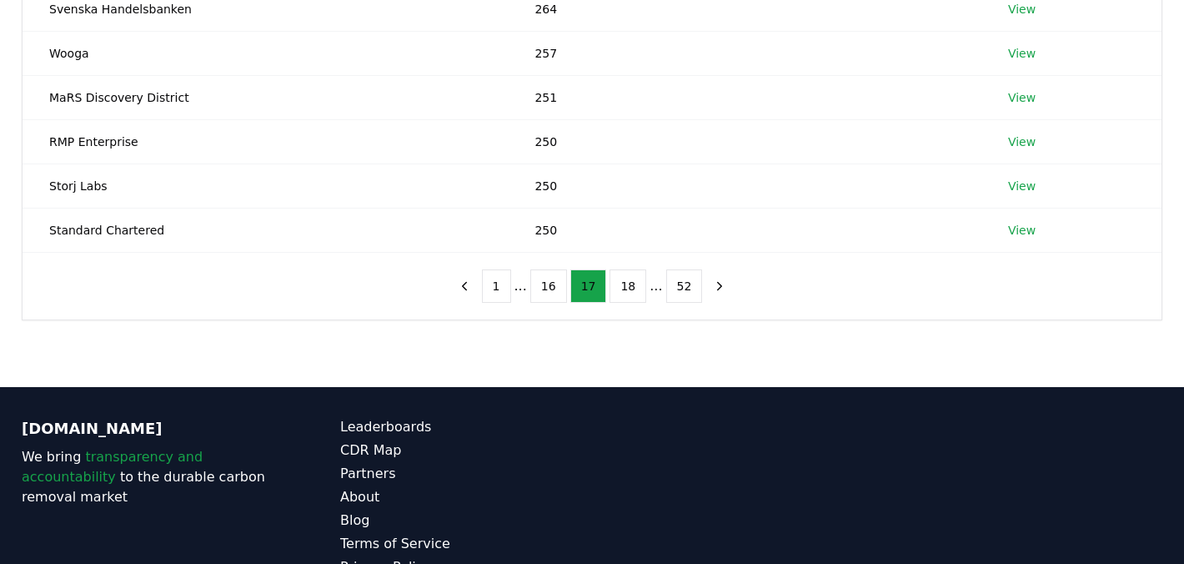
click at [541, 297] on button "16" at bounding box center [548, 285] width 37 height 33
click at [541, 297] on button "14" at bounding box center [548, 285] width 37 height 33
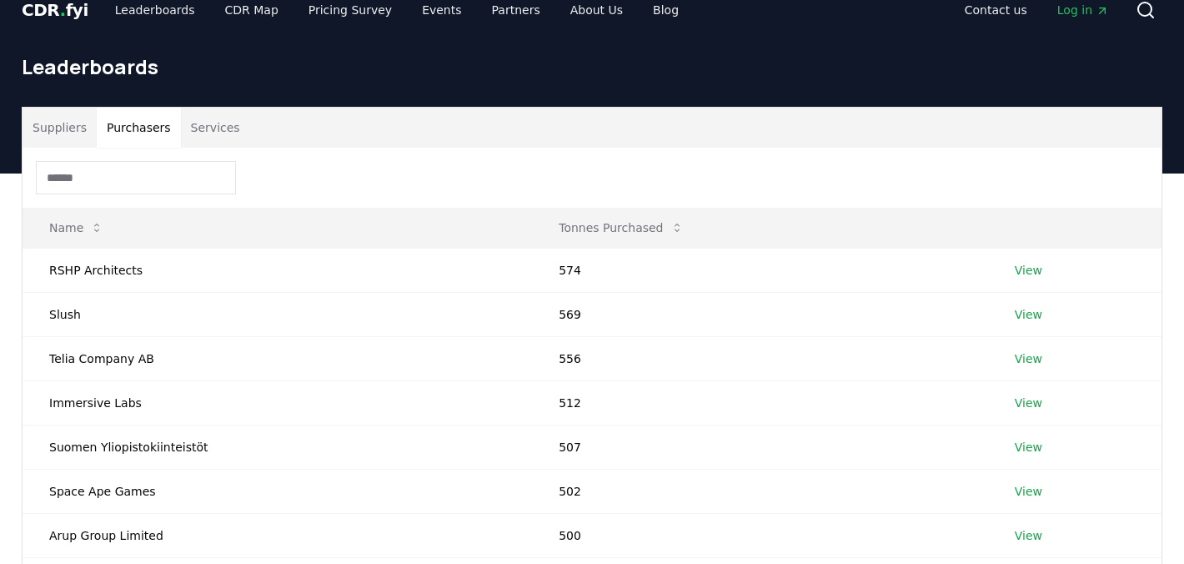
scroll to position [0, 0]
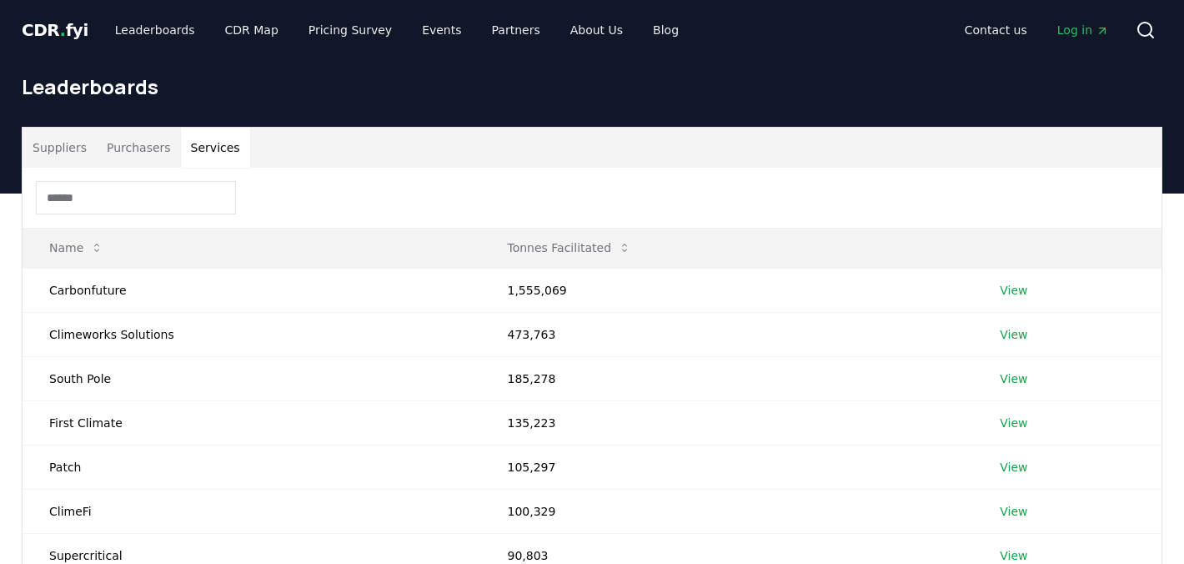
click at [221, 148] on button "Services" at bounding box center [215, 148] width 69 height 40
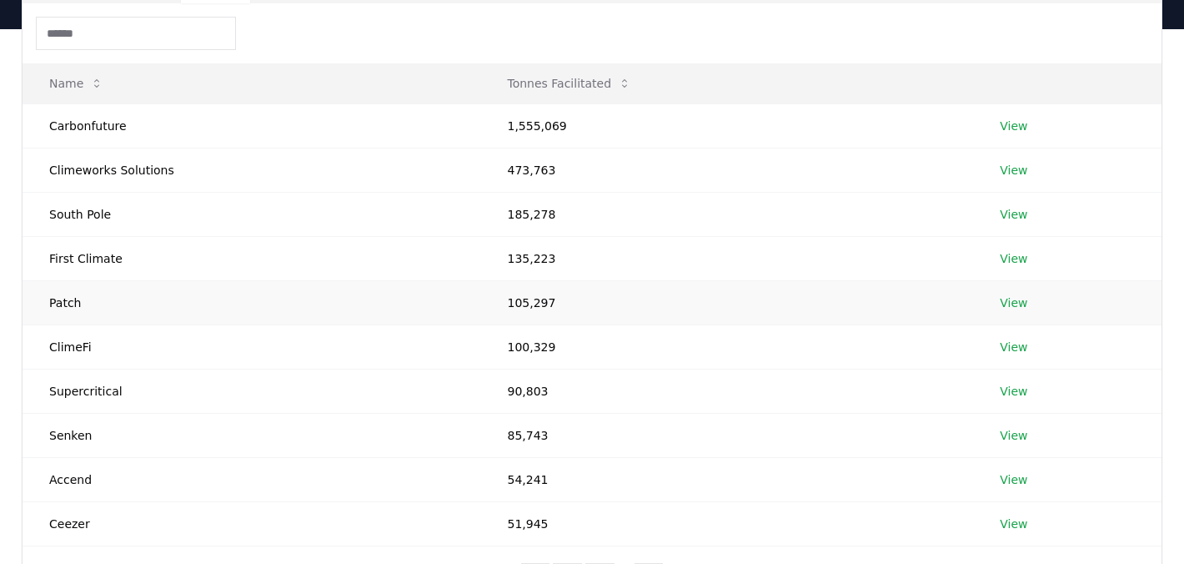
scroll to position [167, 0]
click at [1010, 176] on td "View" at bounding box center [1067, 167] width 189 height 44
click at [1008, 165] on link "View" at bounding box center [1014, 167] width 28 height 17
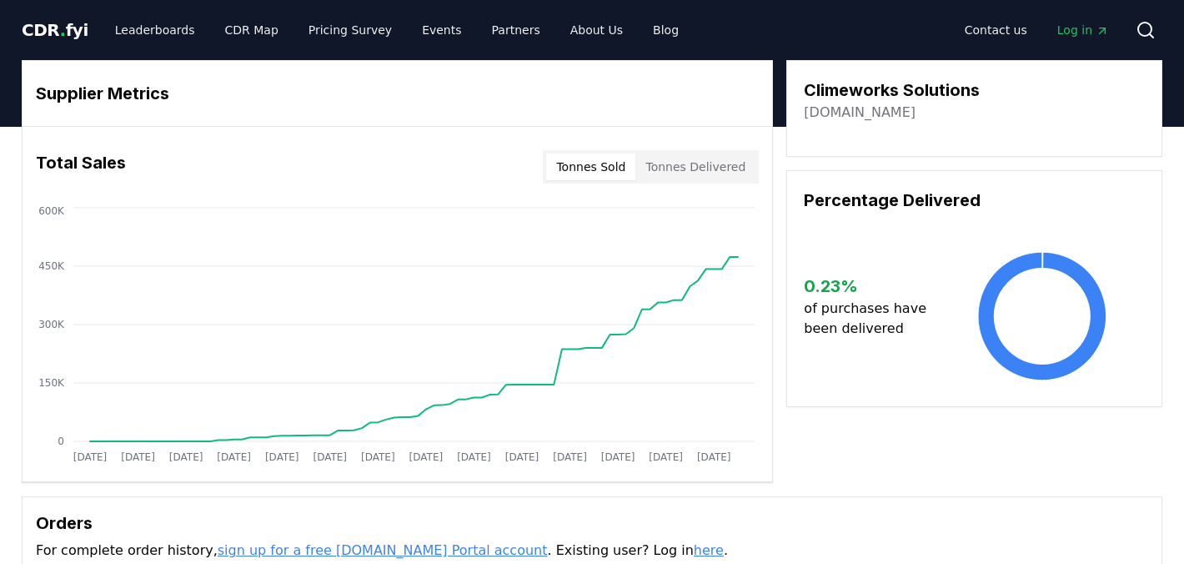
click at [1084, 35] on span "Log in" at bounding box center [1084, 30] width 52 height 17
